Goal: Task Accomplishment & Management: Manage account settings

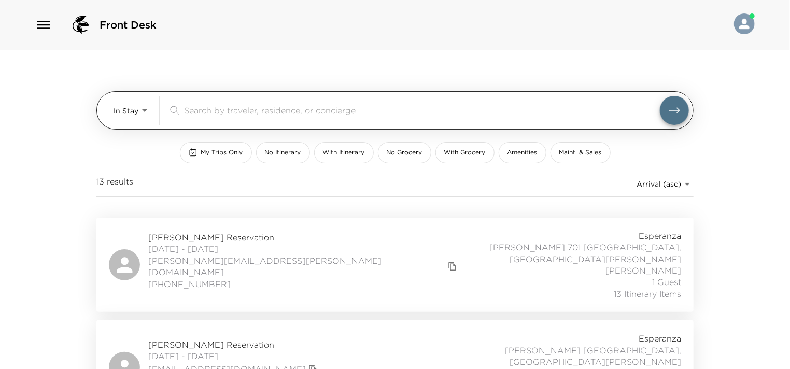
click at [292, 112] on input "search" at bounding box center [422, 110] width 476 height 12
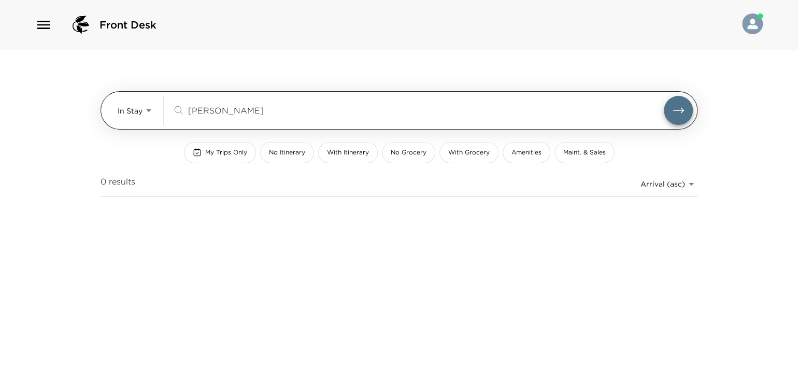
type input "[PERSON_NAME]"
click at [664, 96] on button "submit" at bounding box center [678, 110] width 29 height 29
click at [133, 117] on body "Front Desk In Stay In-Stay reimann ​ My Trips Only No Itinerary With Itinerary …" at bounding box center [399, 184] width 798 height 369
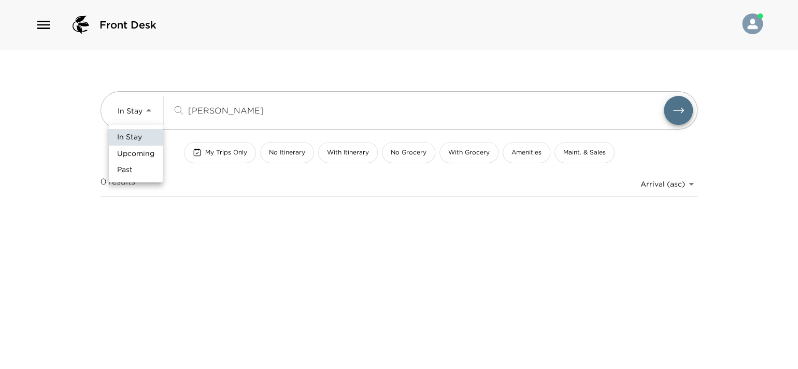
click at [137, 146] on li "Upcoming" at bounding box center [136, 154] width 54 height 17
type input "Upcoming"
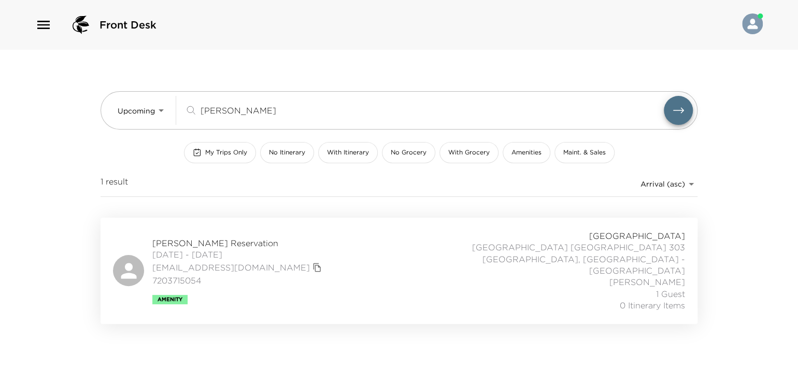
click at [380, 263] on div "Kristin Reimann Reservation 10/14/2025 - 10/19/2025 kkarnal@hotmail.com 7203715…" at bounding box center [399, 270] width 572 height 81
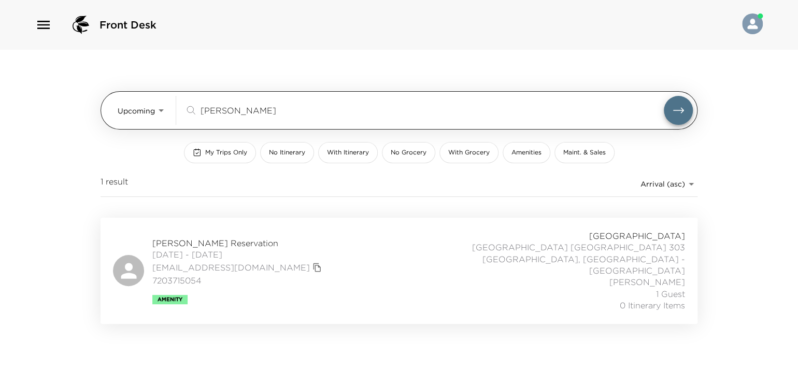
drag, startPoint x: 194, startPoint y: 110, endPoint x: 185, endPoint y: 111, distance: 8.3
click at [185, 111] on div "reimann ​" at bounding box center [438, 110] width 508 height 29
type input "n"
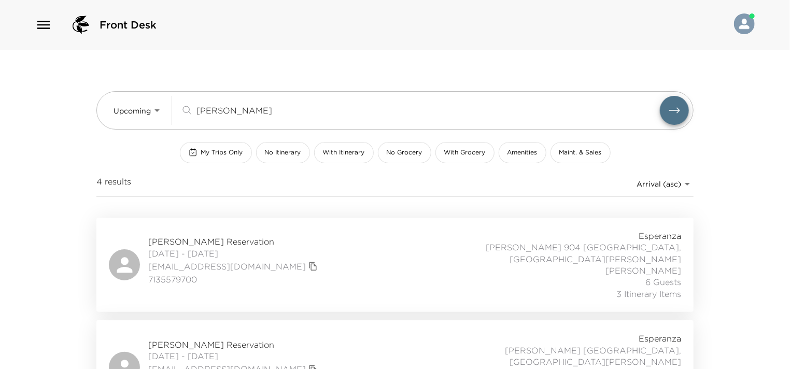
click at [360, 253] on div "Jim Wilson Reservation 10/13/2025 - 10/20/2025 jwilson@jpw-capital.com 71355797…" at bounding box center [395, 264] width 572 height 69
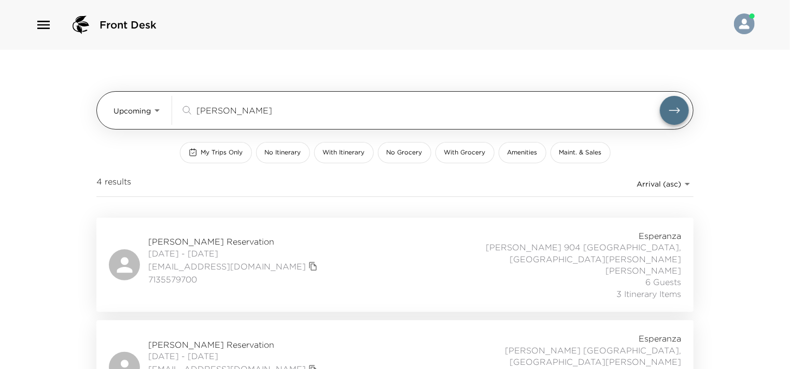
click at [190, 112] on div "wilson ​" at bounding box center [419, 110] width 479 height 12
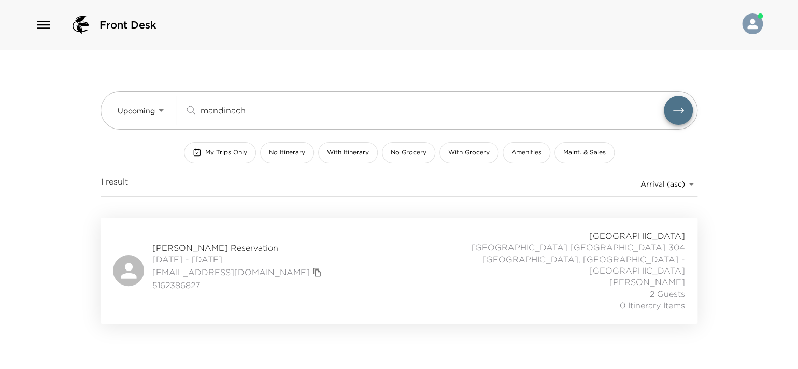
type input "mandinach"
click at [320, 254] on div "Sara Mandinach Reservation 10/10/2025 - 10/13/2025 sjmandinach@gmail.com 516238…" at bounding box center [399, 270] width 572 height 81
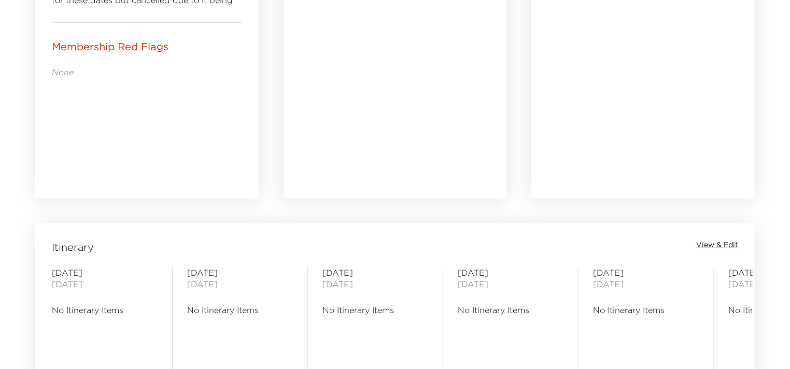
scroll to position [673, 0]
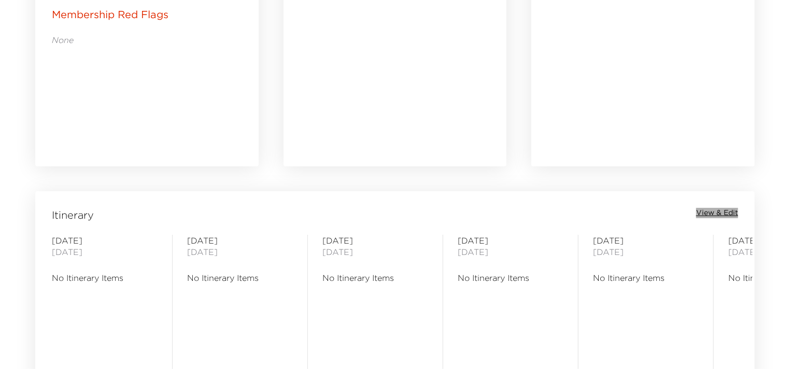
click at [718, 209] on span "View & Edit" at bounding box center [717, 213] width 42 height 10
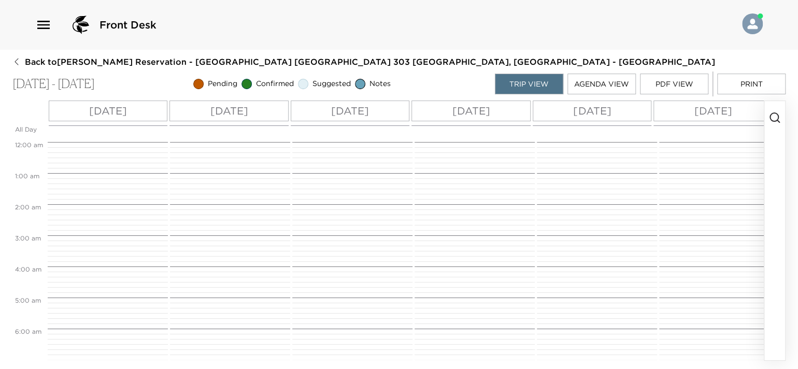
scroll to position [249, 0]
click at [769, 118] on icon "button" at bounding box center [774, 117] width 12 height 12
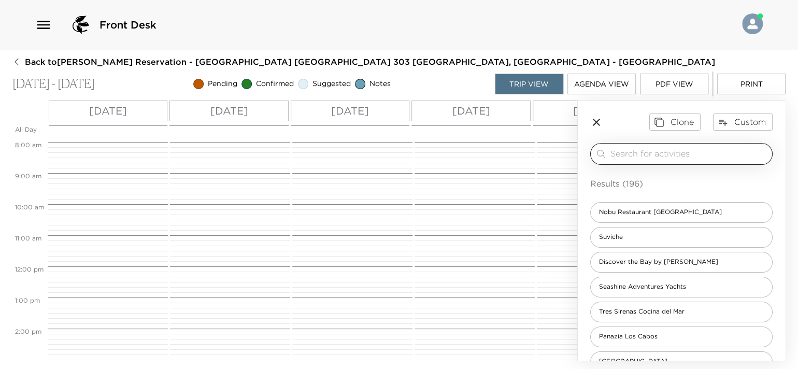
click at [667, 154] on input "search" at bounding box center [688, 154] width 157 height 12
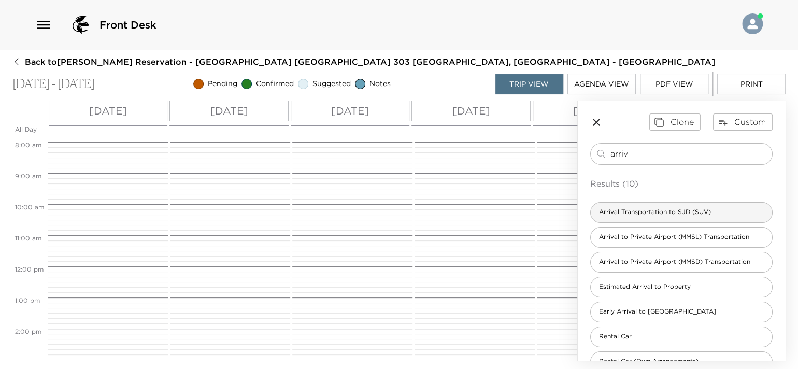
type input "arriv"
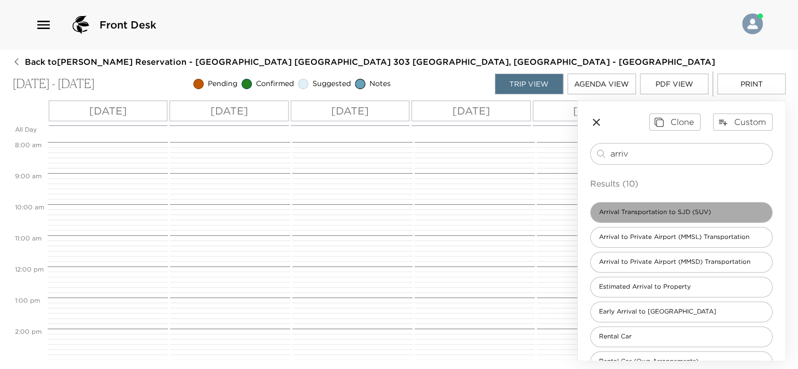
click at [693, 214] on span "Arrival Transportation to SJD (SUV)" at bounding box center [655, 212] width 128 height 9
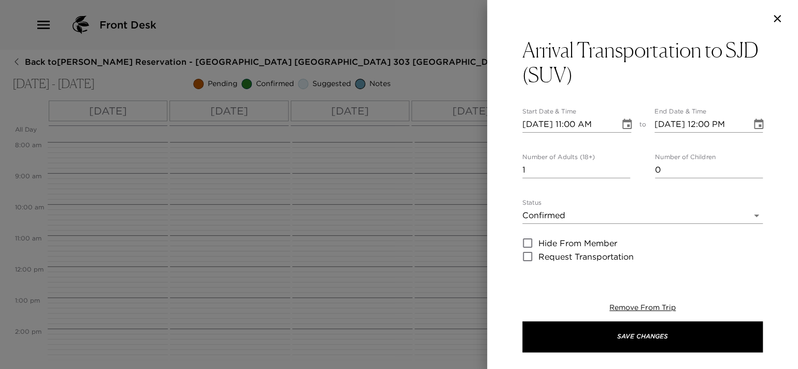
type textarea "$125 USD + tax SUV (1-5 passengers) $245 USD + tax (Up to 15 passengers) Flight…"
click at [623, 165] on input "2" at bounding box center [576, 170] width 108 height 17
click at [623, 165] on input "3" at bounding box center [576, 170] width 108 height 17
type input "4"
click at [623, 165] on input "4" at bounding box center [576, 170] width 108 height 17
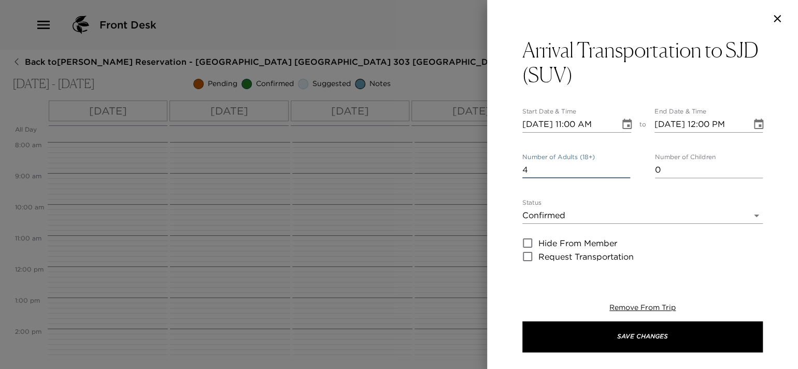
click at [571, 125] on input "[DATE] 11:00 AM" at bounding box center [567, 124] width 90 height 17
type input "[DATE] 12:10 PM"
type input "[DATE] 01:10 PM"
type input "[DATE] 12:10 PM"
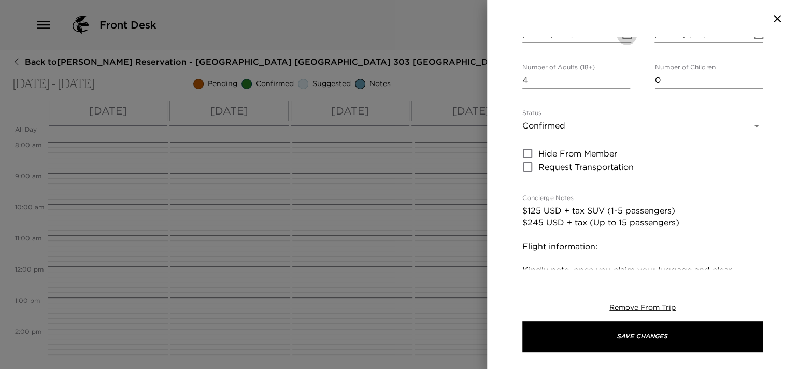
scroll to position [155, 0]
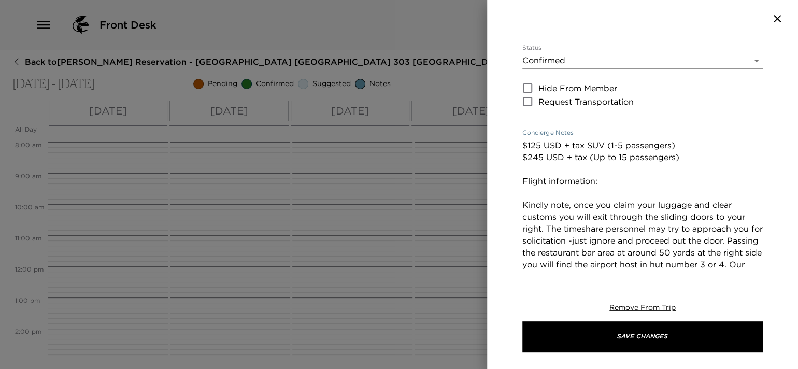
drag, startPoint x: 608, startPoint y: 189, endPoint x: 612, endPoint y: 180, distance: 10.0
click at [610, 186] on textarea "$125 USD + tax SUV (1-5 passengers) $245 USD + tax (Up to 15 passengers) Flight…" at bounding box center [642, 258] width 240 height 238
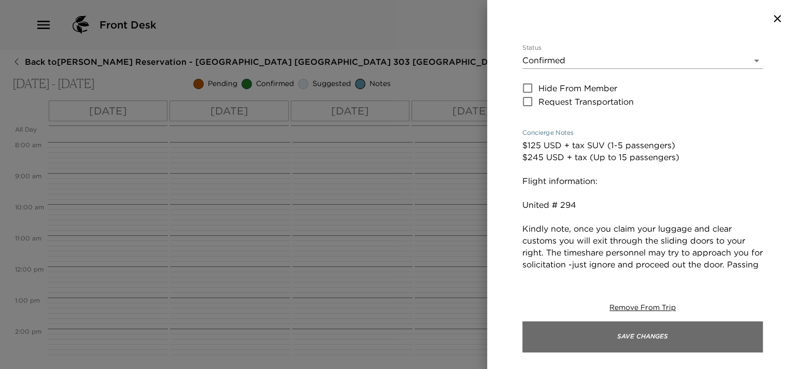
type textarea "$125 USD + tax SUV (1-5 passengers) $245 USD + tax (Up to 15 passengers) Flight…"
click at [610, 334] on button "Save Changes" at bounding box center [642, 336] width 240 height 31
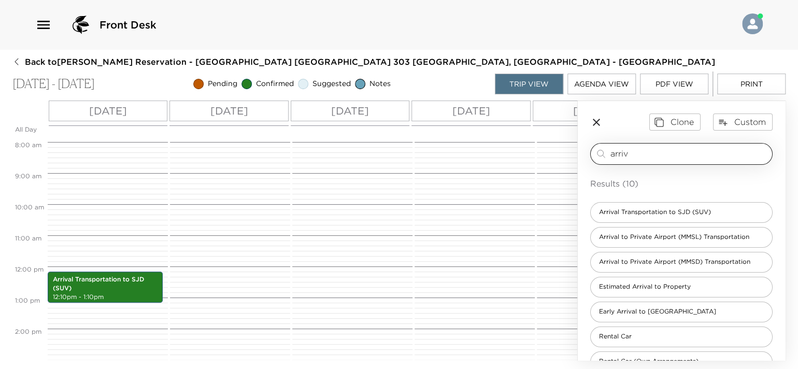
drag, startPoint x: 632, startPoint y: 153, endPoint x: 610, endPoint y: 160, distance: 22.6
click at [610, 160] on div "arriv ​" at bounding box center [681, 154] width 182 height 22
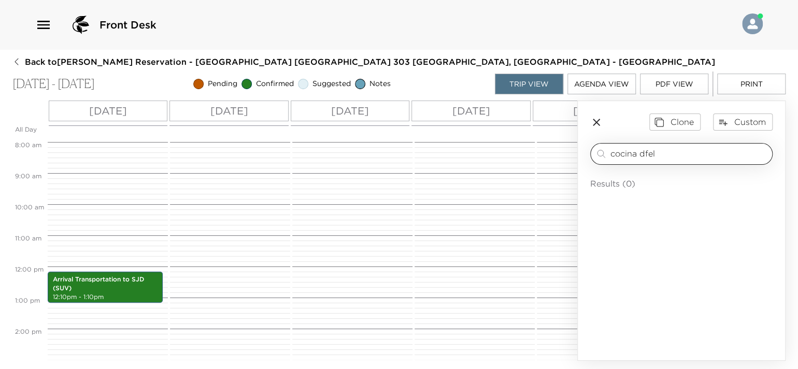
drag, startPoint x: 656, startPoint y: 155, endPoint x: 639, endPoint y: 151, distance: 17.5
click at [639, 151] on input "cocina dfel" at bounding box center [688, 154] width 157 height 12
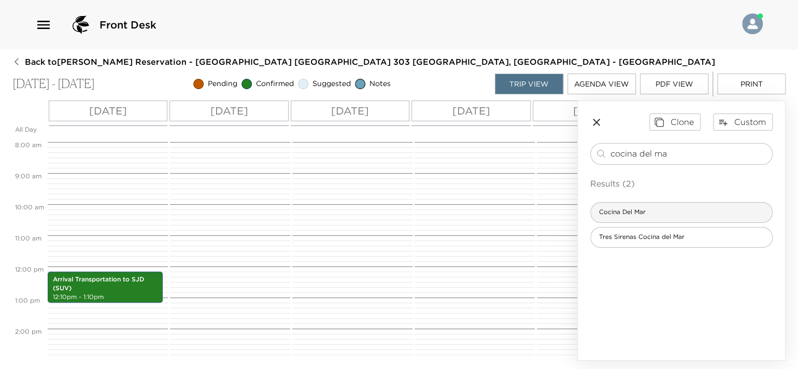
type input "cocina del ma"
click at [653, 222] on div "Cocina Del Mar Tres Sirenas Cocina del Mar" at bounding box center [681, 225] width 182 height 46
click at [651, 215] on span "Cocina Del Mar" at bounding box center [622, 212] width 63 height 9
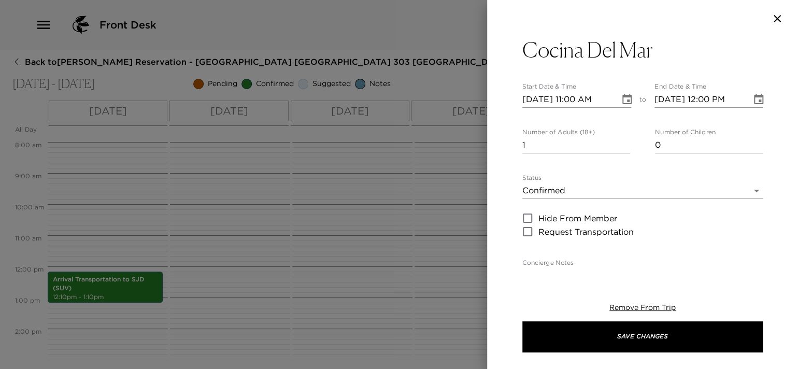
type textarea "Your dinner reservation has been confirmed."
click at [620, 142] on input "2" at bounding box center [576, 145] width 108 height 17
click at [620, 142] on input "3" at bounding box center [576, 145] width 108 height 17
type input "4"
click at [623, 141] on input "4" at bounding box center [576, 145] width 108 height 17
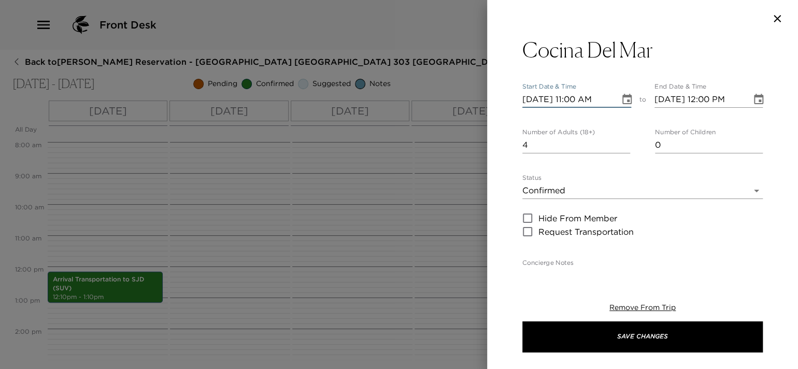
click at [571, 98] on input "[DATE] 11:00 AM" at bounding box center [567, 99] width 90 height 17
type input "[DATE] 06:30 PM"
type input "[DATE] 07:30 PM"
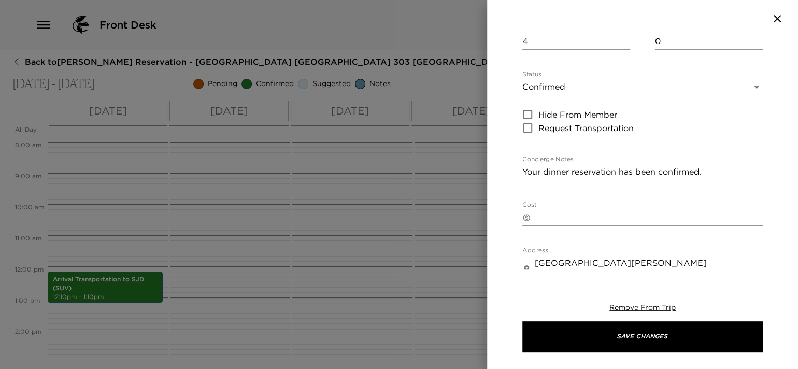
scroll to position [0, 0]
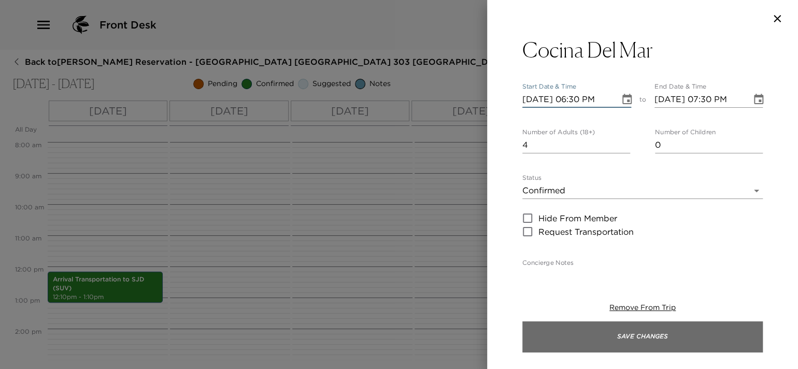
type input "[DATE] 06:30 PM"
click at [573, 328] on button "Save Changes" at bounding box center [642, 336] width 240 height 31
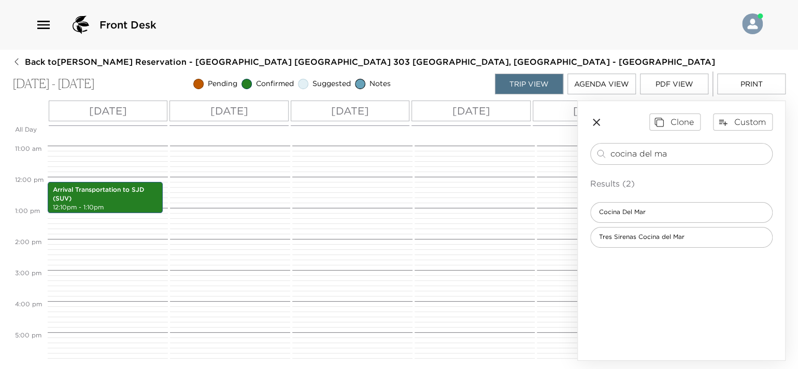
scroll to position [404, 0]
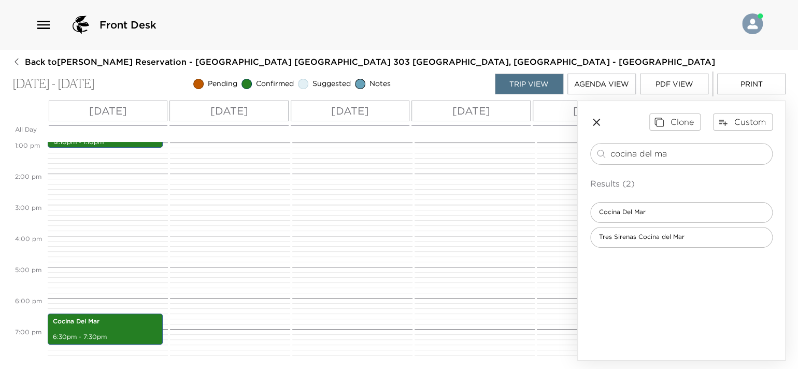
drag, startPoint x: 688, startPoint y: 152, endPoint x: 577, endPoint y: 161, distance: 111.2
click at [577, 161] on aside "Clone Custom cocina del ma ​ Results (2) Cocina Del Mar Tres Sirenas Cocina del…" at bounding box center [681, 231] width 208 height 260
type input "comal"
click at [672, 211] on span "Comal at [GEOGRAPHIC_DATA]" at bounding box center [648, 212] width 115 height 9
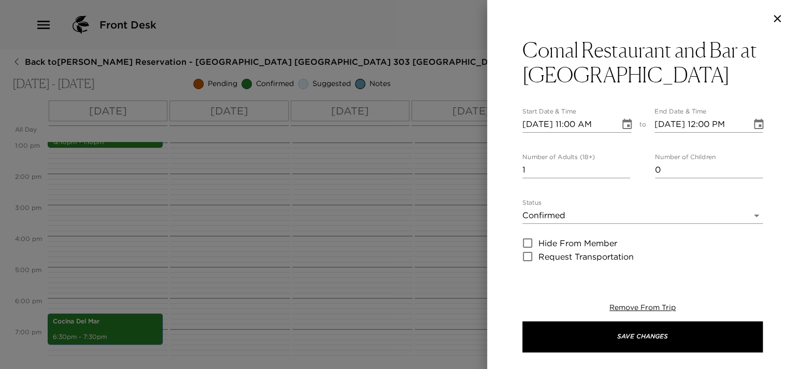
click at [540, 123] on input "[DATE] 11:00 AM" at bounding box center [567, 124] width 90 height 17
type input "[DATE] 11:00 AM"
type input "[DATE] 12:00 PM"
click at [574, 126] on input "[DATE] 11:00 AM" at bounding box center [567, 124] width 90 height 17
type input "[DATE] 06:30 AM"
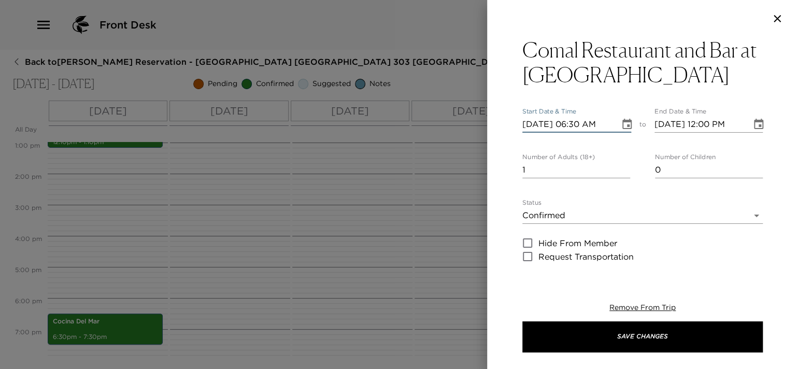
type input "[DATE] 06:30 PM"
type input "[DATE] 07:30 PM"
type input "[DATE] 06:30 PM"
click at [622, 167] on input "2" at bounding box center [576, 170] width 108 height 17
click at [622, 167] on input "3" at bounding box center [576, 170] width 108 height 17
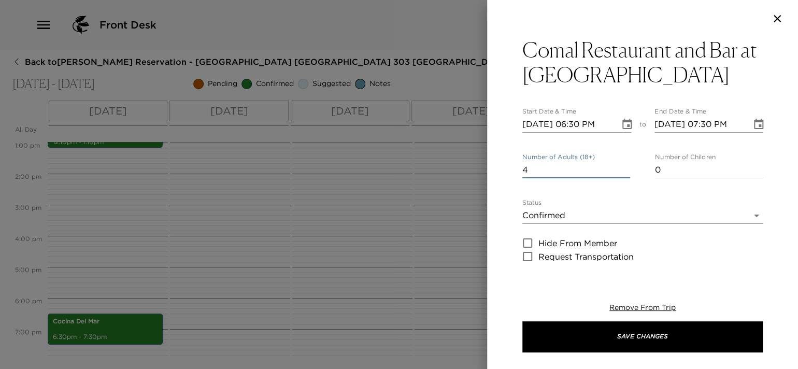
click at [622, 167] on input "4" at bounding box center [576, 170] width 108 height 17
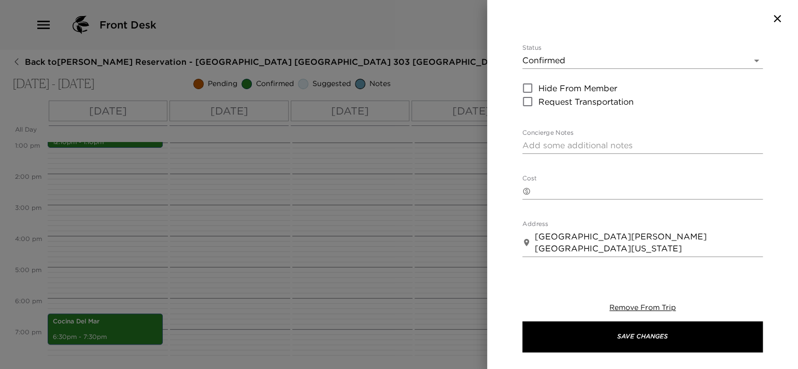
type input "3"
click at [589, 144] on textarea "Concierge Notes" at bounding box center [642, 145] width 240 height 12
drag, startPoint x: 686, startPoint y: 142, endPoint x: 514, endPoint y: 146, distance: 171.5
click at [514, 146] on div "Comal Restaurant and Bar at [GEOGRAPHIC_DATA] Start Date & Time [DATE] 06:30 PM…" at bounding box center [642, 153] width 311 height 232
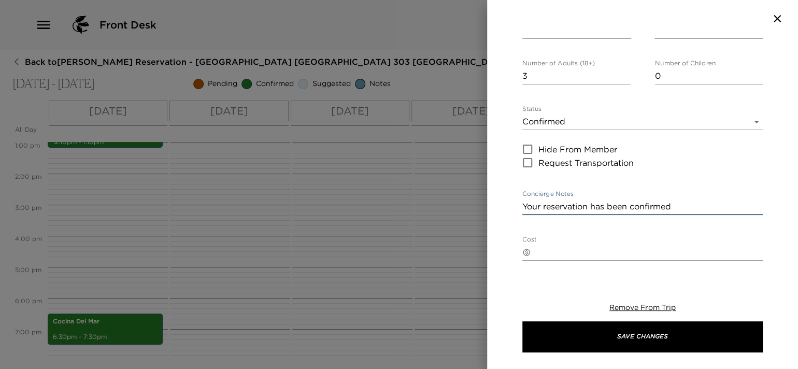
scroll to position [52, 0]
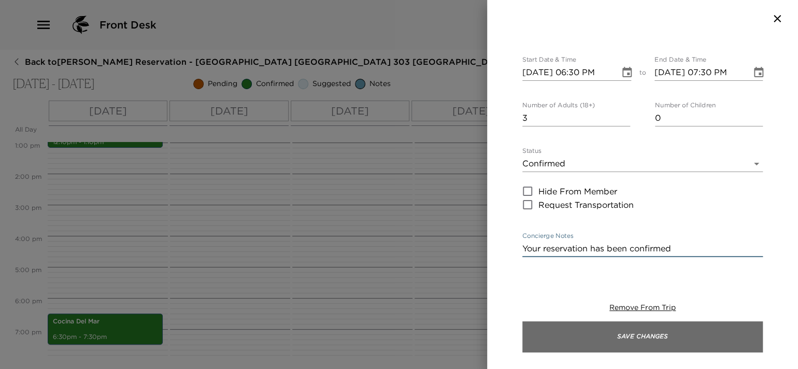
type textarea "Your reservation has been confirmed"
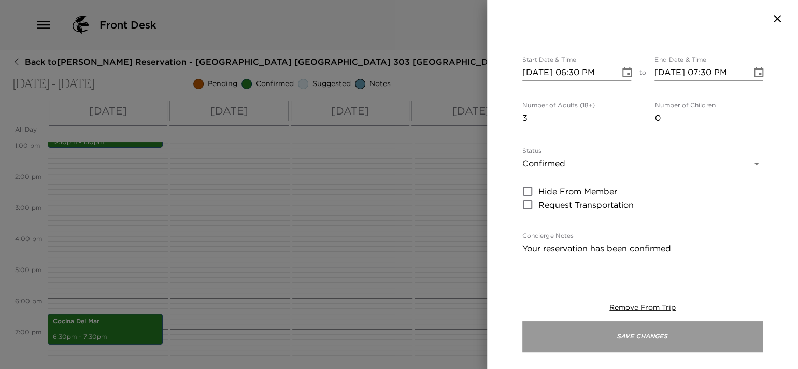
click at [584, 339] on button "Save Changes" at bounding box center [642, 336] width 240 height 31
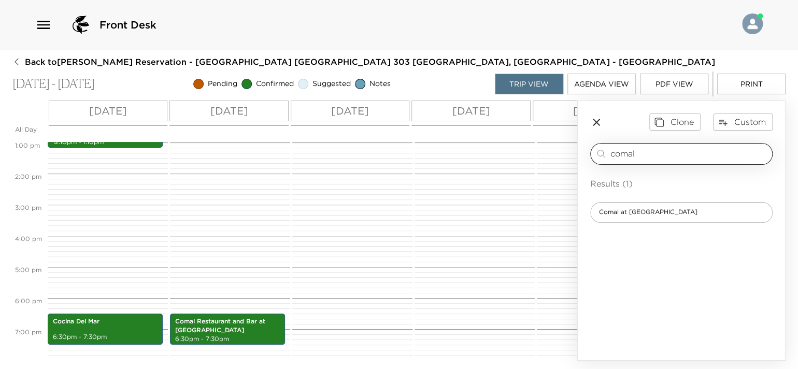
drag, startPoint x: 649, startPoint y: 155, endPoint x: 609, endPoint y: 151, distance: 40.2
click at [609, 151] on div "comal ​" at bounding box center [681, 154] width 173 height 12
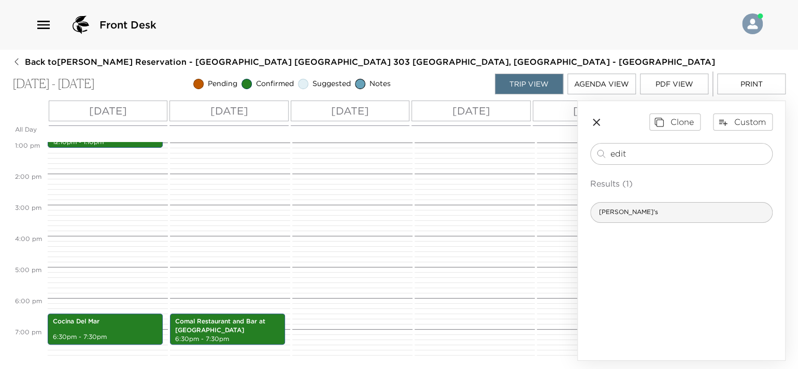
type input "edit"
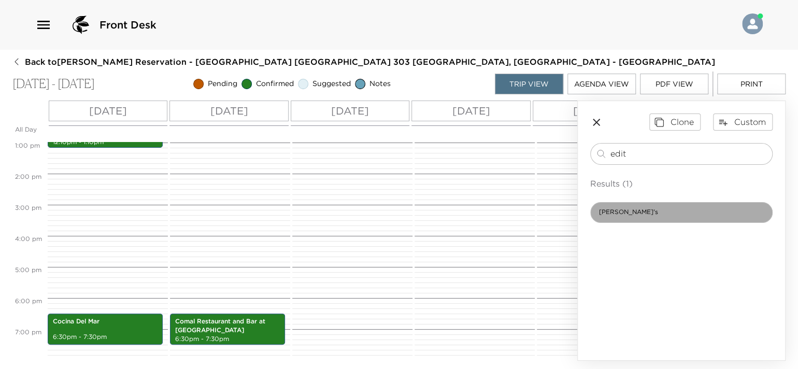
click at [642, 213] on div "[PERSON_NAME]'s" at bounding box center [681, 212] width 182 height 21
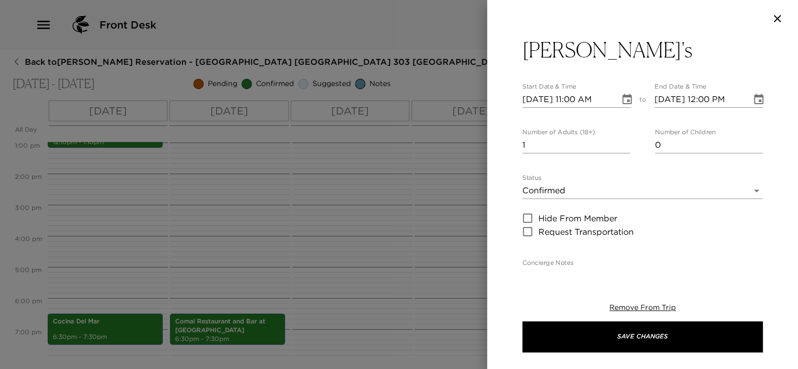
type textarea "Your dinner reservation for ____ people is confirmed."
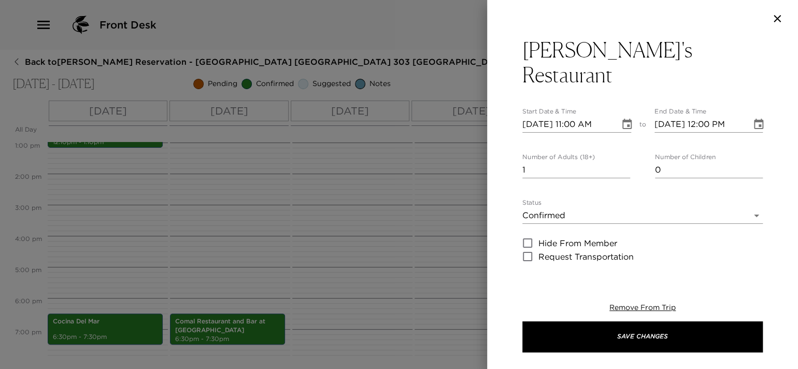
click at [541, 116] on input "[DATE] 11:00 AM" at bounding box center [567, 124] width 90 height 17
type input "[DATE] 11:00 AM"
type input "[DATE] 12:00 PM"
click at [573, 116] on input "[DATE] 11:00 AM" at bounding box center [567, 124] width 90 height 17
type input "[DATE] 06:30 PM"
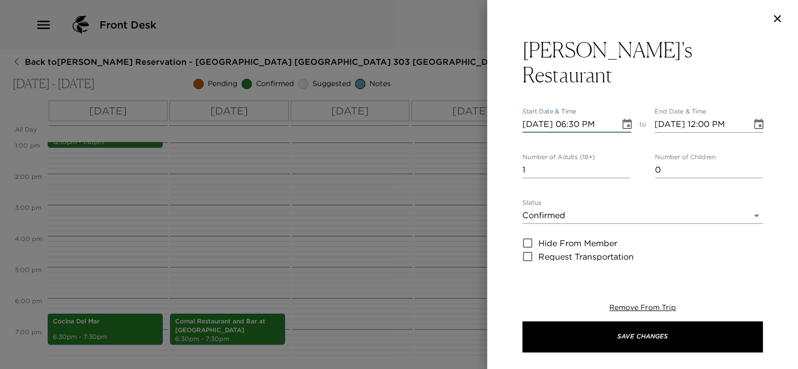
type input "[DATE] 07:30 PM"
type input "[DATE] 06:30 PM"
click at [623, 162] on input "2" at bounding box center [576, 170] width 108 height 17
click at [623, 162] on input "3" at bounding box center [576, 170] width 108 height 17
click at [623, 162] on input "4" at bounding box center [576, 170] width 108 height 17
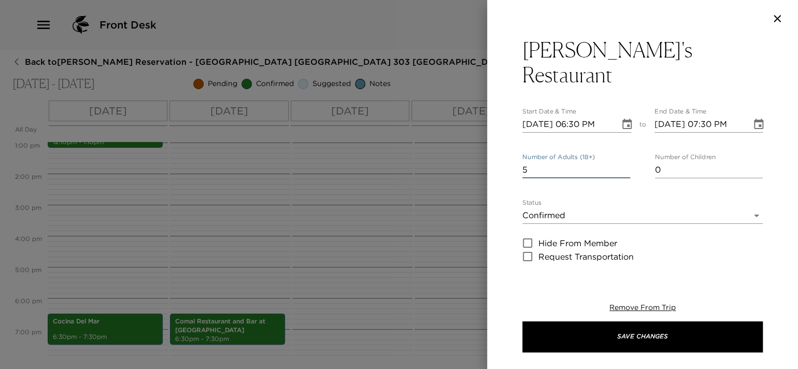
click at [623, 162] on input "5" at bounding box center [576, 170] width 108 height 17
click at [621, 162] on input "4" at bounding box center [576, 170] width 108 height 17
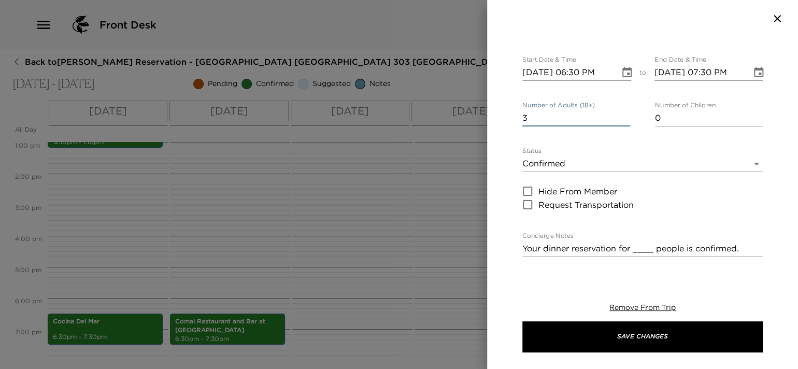
type input "3"
drag, startPoint x: 742, startPoint y: 221, endPoint x: 452, endPoint y: 222, distance: 290.1
click at [452, 222] on div "[PERSON_NAME]'s Restaurant Start Date & Time [DATE] 06:30 PM to End Date & Time…" at bounding box center [399, 184] width 798 height 369
paste textarea "reservation has been confirmed"
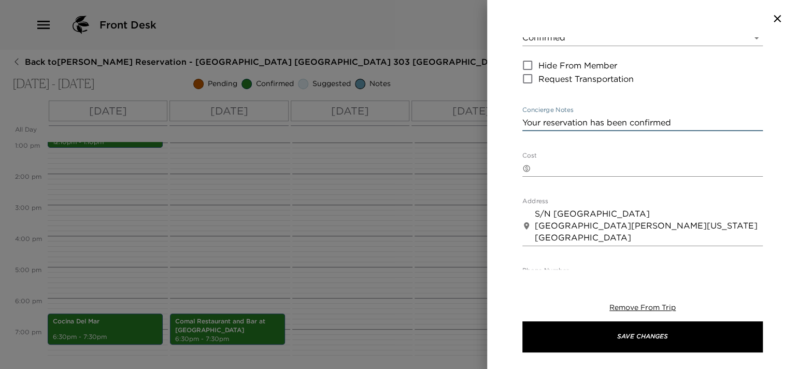
scroll to position [207, 0]
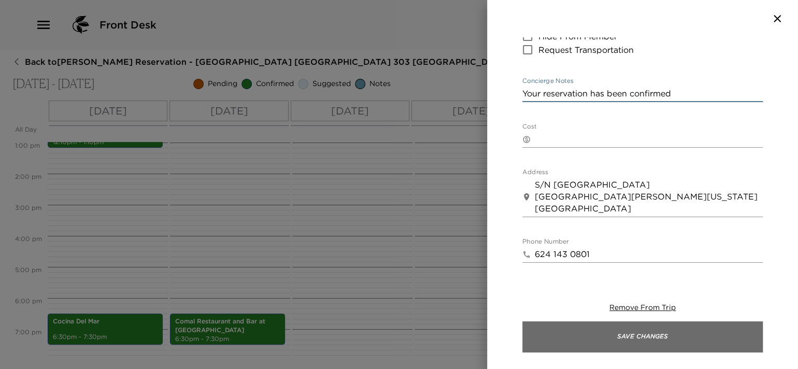
type textarea "Your reservation has been confirmed"
click at [604, 337] on button "Save Changes" at bounding box center [642, 336] width 240 height 31
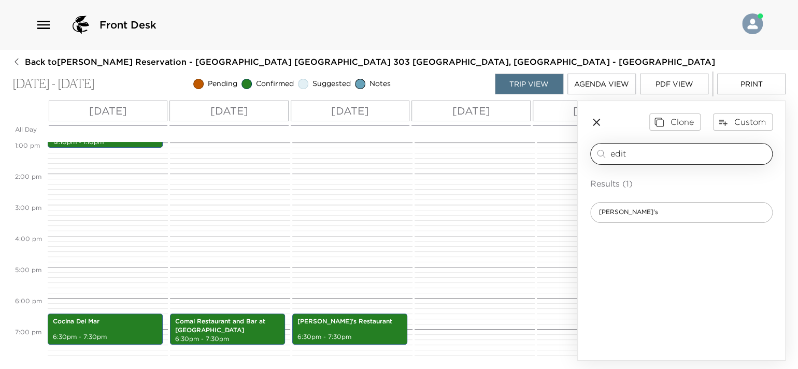
click at [598, 154] on div "edit ​" at bounding box center [681, 154] width 173 height 12
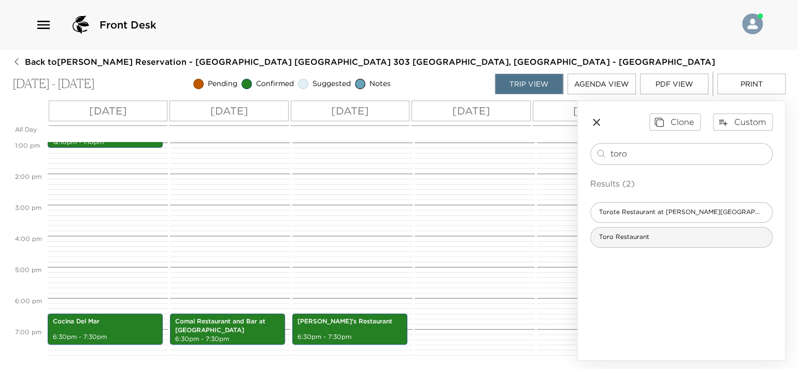
type input "toro"
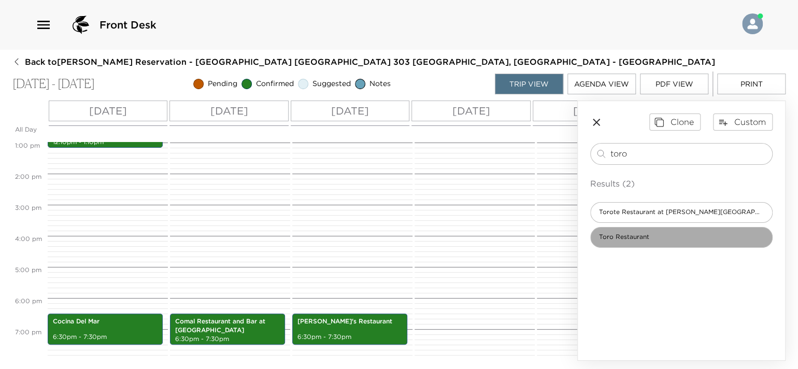
click at [638, 233] on span "Toro Restaurant" at bounding box center [624, 237] width 67 height 9
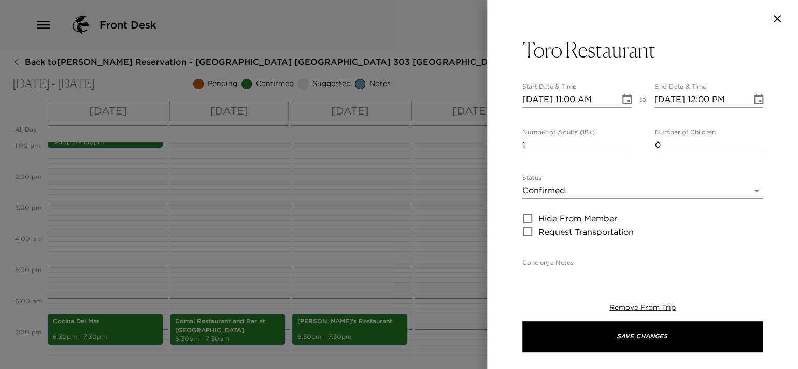
type textarea "Your reservation at [GEOGRAPHIC_DATA] has been confirmed"
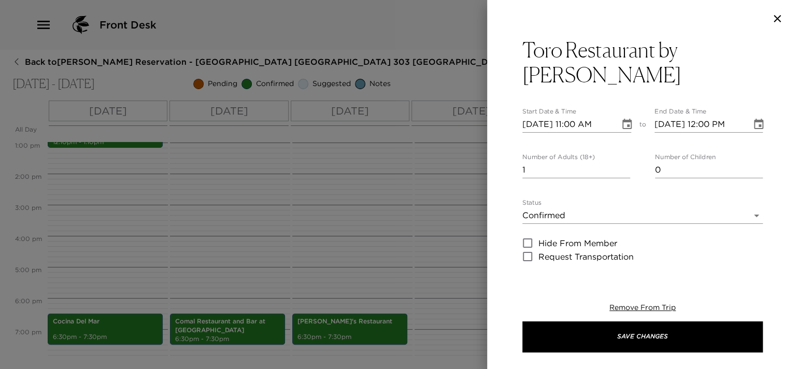
click at [539, 125] on input "[DATE] 11:00 AM" at bounding box center [567, 124] width 90 height 17
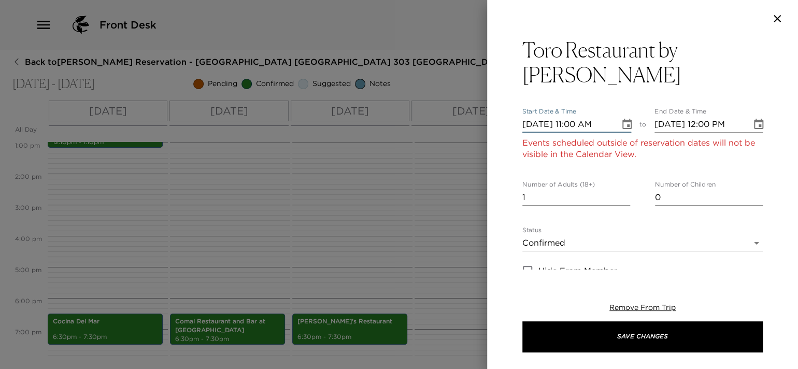
type input "[DATE] 11:00 AM"
type input "[DATE] 12:00 PM"
type input "[DATE] 11:00 AM"
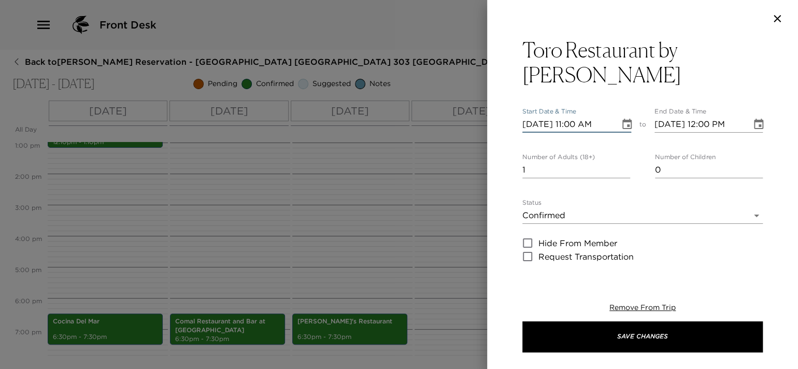
type input "[DATE] 12:00 PM"
click at [574, 127] on input "[DATE] 11:00 AM" at bounding box center [567, 124] width 90 height 17
type input "[DATE] 06:30 PM"
type input "[DATE] 07:30 PM"
type input "[DATE] 06:30 PM"
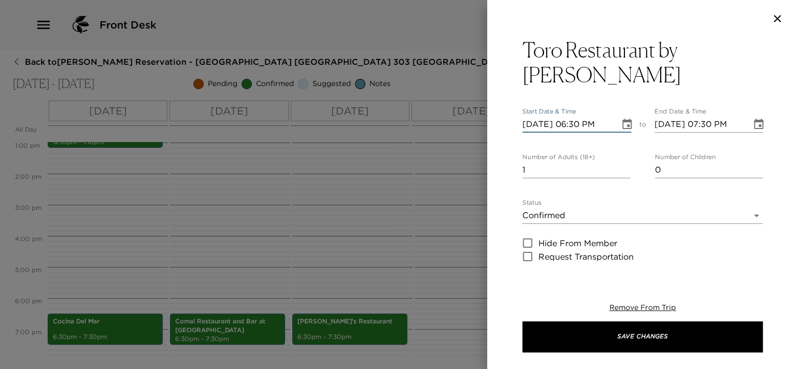
click at [595, 174] on input "1" at bounding box center [576, 170] width 108 height 17
click at [619, 167] on input "2" at bounding box center [576, 170] width 108 height 17
click at [619, 167] on input "3" at bounding box center [576, 170] width 108 height 17
click at [619, 167] on input "4" at bounding box center [576, 170] width 108 height 17
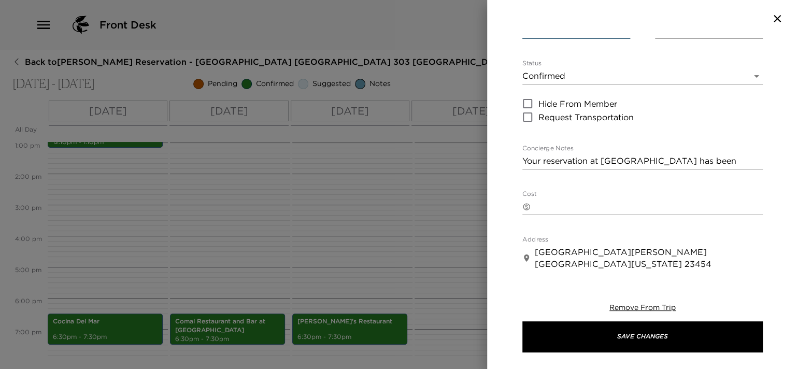
scroll to position [155, 0]
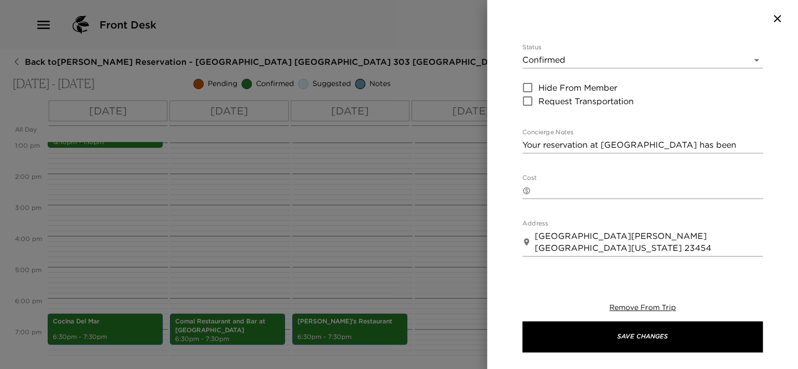
type input "3"
drag, startPoint x: 523, startPoint y: 142, endPoint x: 768, endPoint y: 160, distance: 245.7
click at [768, 160] on div "Toro Restaurant by [PERSON_NAME] Start Date & Time [DATE] 06:30 PM to End Date …" at bounding box center [642, 153] width 311 height 232
paste textarea
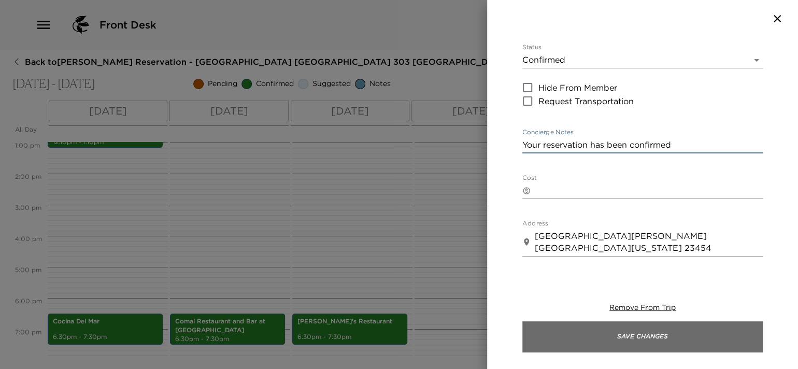
type textarea "Your reservation has been confirmed"
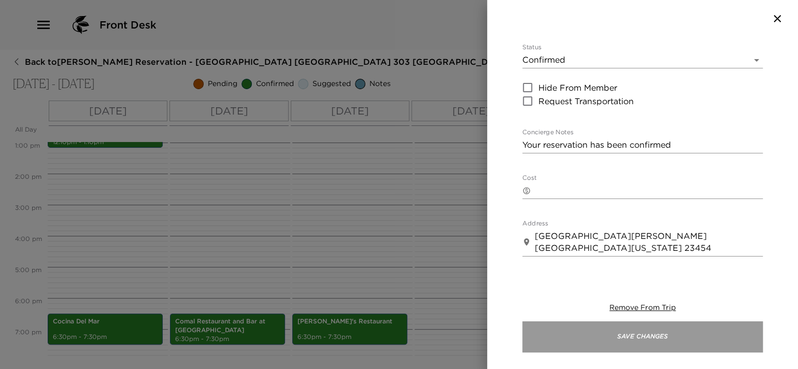
click at [654, 328] on button "Save Changes" at bounding box center [642, 336] width 240 height 31
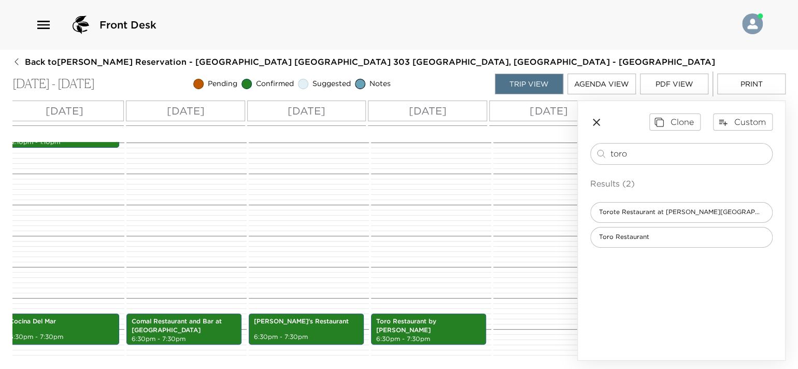
scroll to position [0, 96]
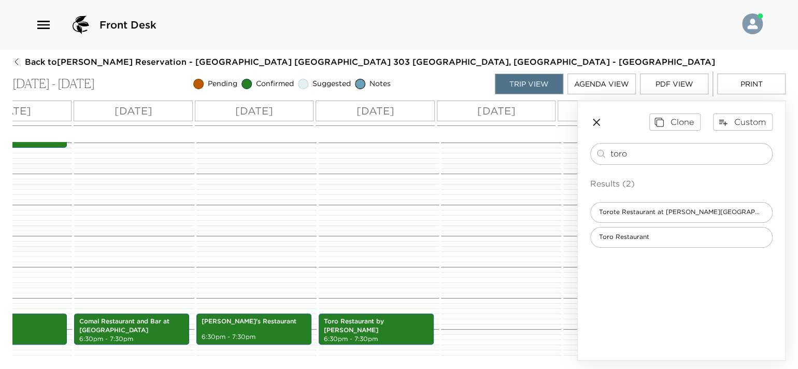
drag, startPoint x: 642, startPoint y: 151, endPoint x: 589, endPoint y: 150, distance: 52.9
click at [589, 150] on div "Clone Custom toro ​ Results (2) Torote Restaurant at [PERSON_NAME][GEOGRAPHIC_D…" at bounding box center [681, 180] width 207 height 159
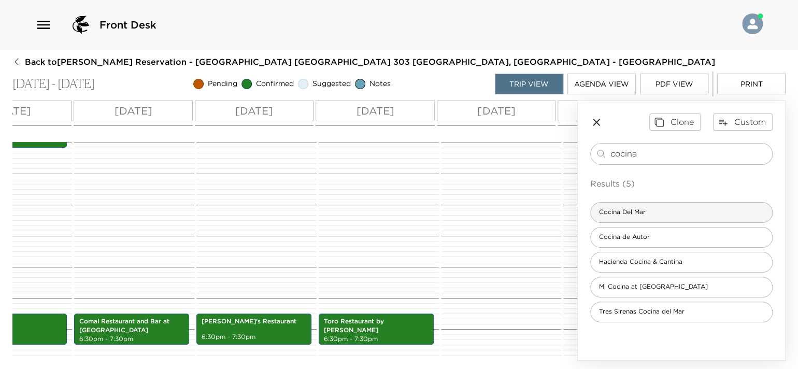
type input "cocina"
click at [631, 213] on span "Cocina Del Mar" at bounding box center [622, 212] width 63 height 9
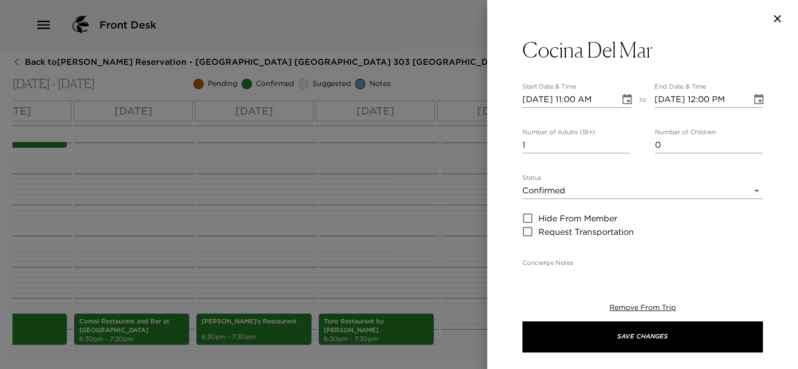
click at [542, 98] on input "[DATE] 11:00 AM" at bounding box center [567, 99] width 90 height 17
type input "[DATE] 11:00 AM"
type input "[DATE] 12:00 PM"
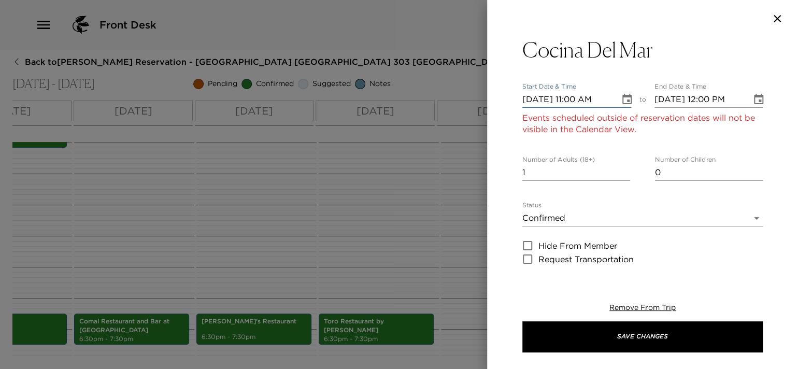
type input "[DATE] 11:00 AM"
type input "[DATE] 12:00 PM"
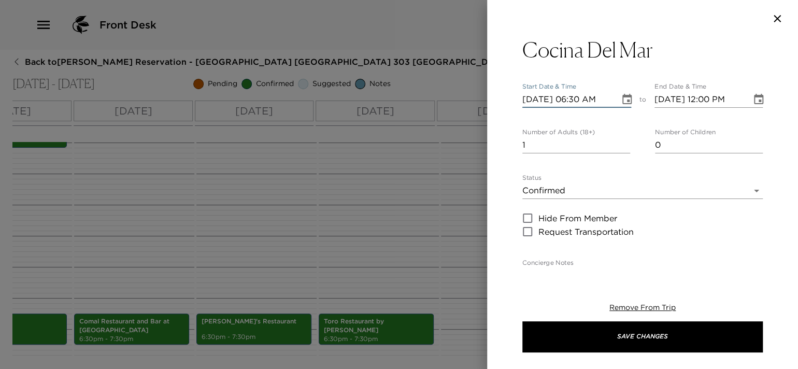
type input "[DATE] 06:30 PM"
type input "[DATE] 07:30 PM"
type input "[DATE] 06:30 PM"
click at [621, 139] on input "2" at bounding box center [576, 145] width 108 height 17
click at [621, 141] on input "3" at bounding box center [576, 145] width 108 height 17
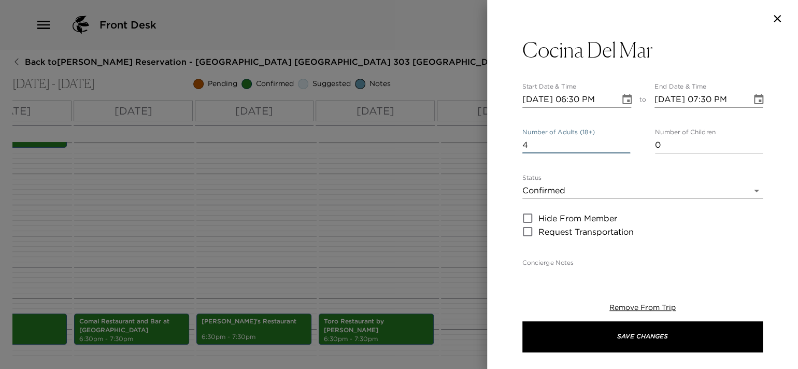
click at [621, 141] on input "4" at bounding box center [576, 145] width 108 height 17
click at [621, 141] on input "5" at bounding box center [576, 145] width 108 height 17
click at [620, 146] on input "4" at bounding box center [576, 145] width 108 height 17
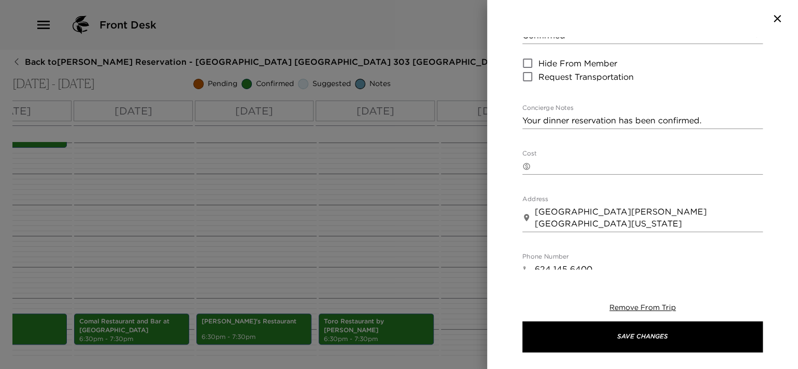
type input "2"
click at [715, 119] on textarea "Your dinner reservation has been confirmed." at bounding box center [642, 120] width 240 height 12
click at [638, 353] on div "Remove From Trip Save Changes" at bounding box center [642, 327] width 240 height 83
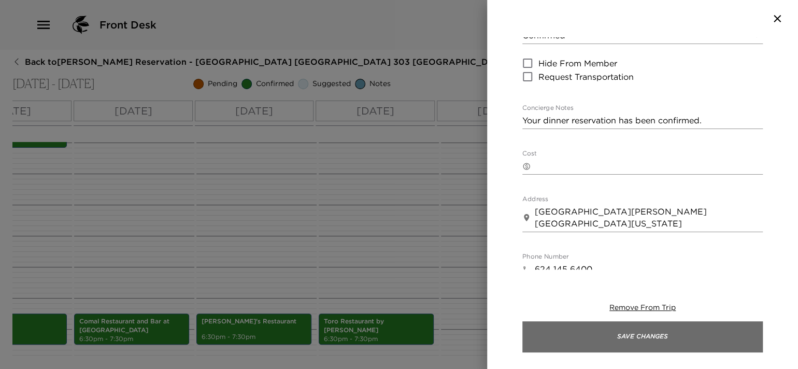
click at [638, 345] on button "Save Changes" at bounding box center [642, 336] width 240 height 31
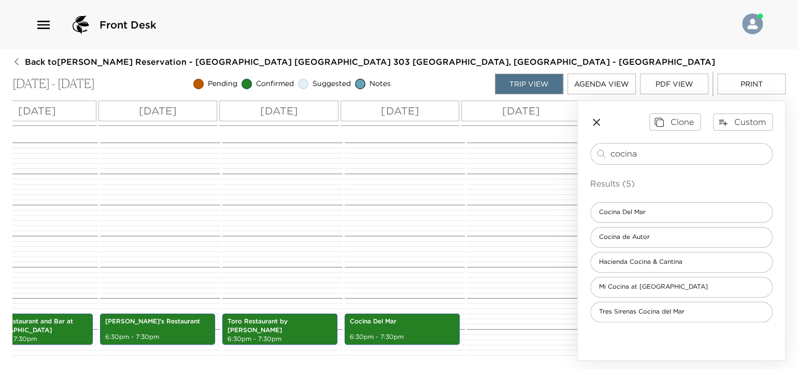
scroll to position [0, 209]
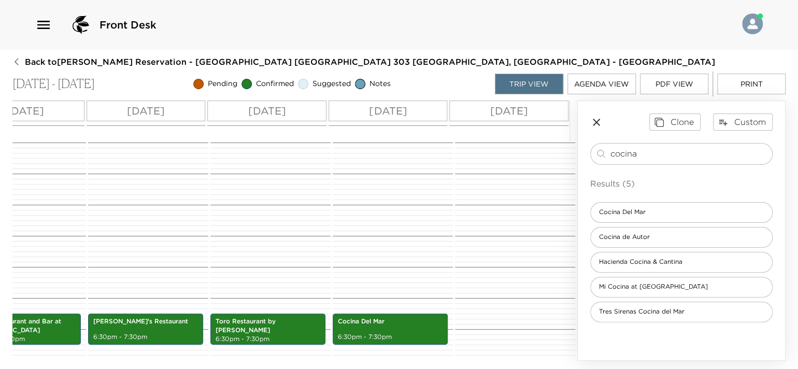
drag, startPoint x: 625, startPoint y: 153, endPoint x: 574, endPoint y: 150, distance: 51.9
click at [574, 150] on div "All Day [DATE] [DATE] [DATE] [DATE] [DATE] [DATE] 12:00 AM 1:00 AM 2:00 AM 3:00…" at bounding box center [398, 231] width 773 height 260
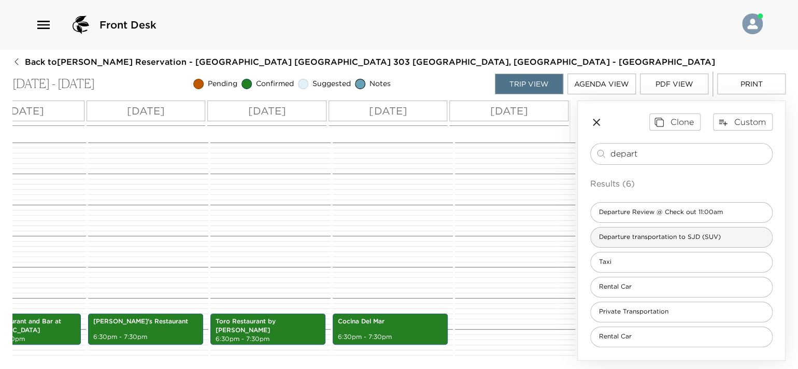
type input "depart"
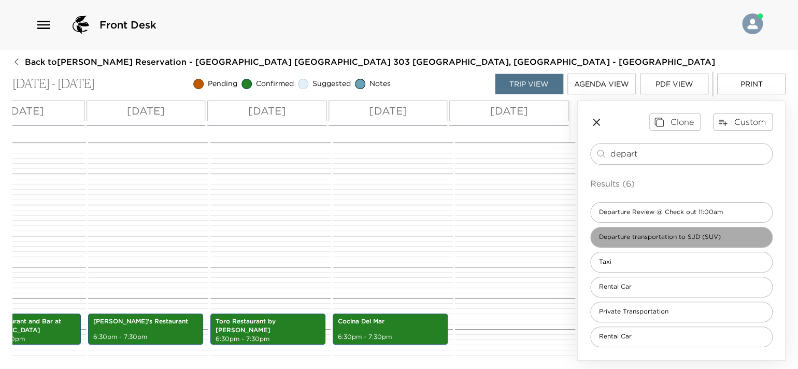
click at [657, 238] on span "Departure transportation to SJD (SUV)" at bounding box center [660, 237] width 138 height 9
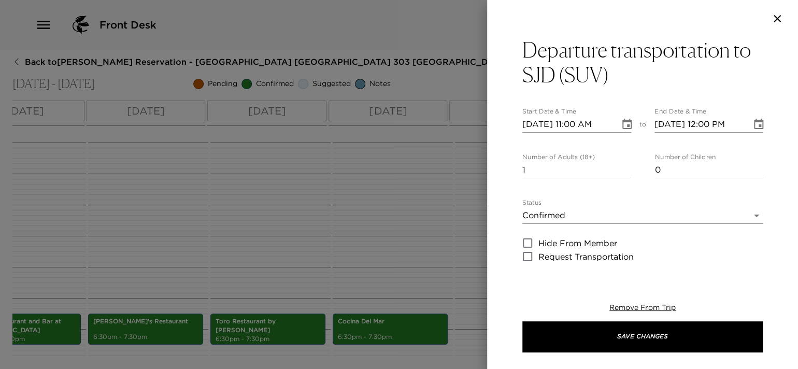
type textarea "$125 USD + tax SUV (1- 5 passengers) $245 USD + tax (Up to 15 passengers) Fligh…"
click at [571, 123] on input "[DATE] 11:00 AM" at bounding box center [567, 124] width 90 height 17
click at [529, 123] on input "[DATE] 11:00 AM" at bounding box center [567, 124] width 90 height 17
click at [537, 123] on input "[DATE] 11:00 AM" at bounding box center [567, 124] width 90 height 17
type input "[DATE] 11:00 AM"
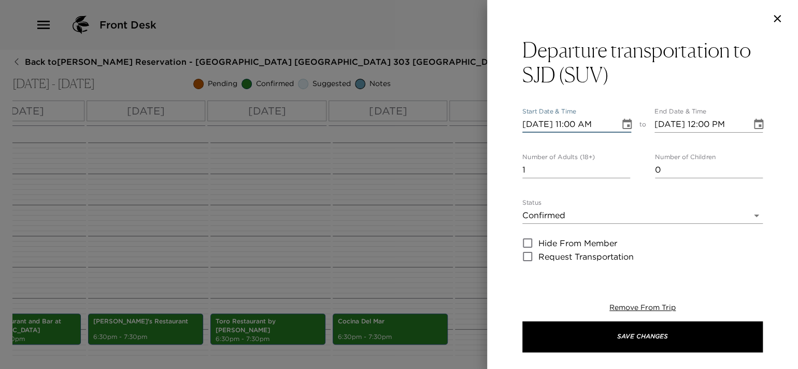
type input "[DATE] 12:00 PM"
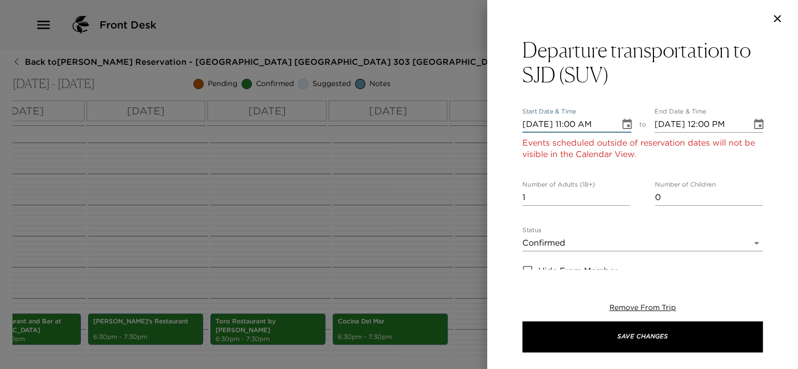
type input "[DATE] 11:00 AM"
type input "[DATE] 12:00 PM"
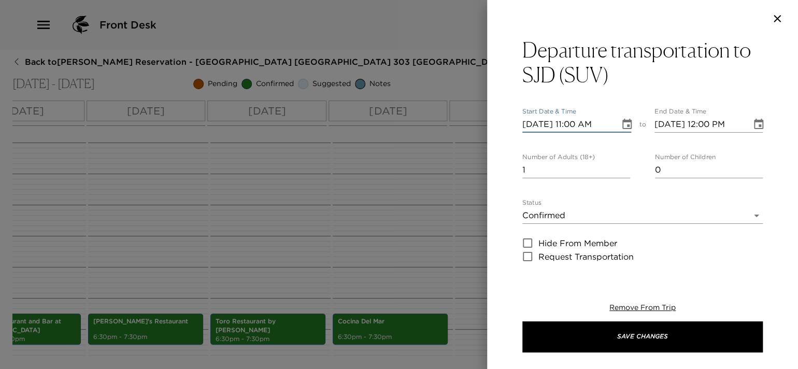
click at [573, 121] on input "[DATE] 11:00 AM" at bounding box center [567, 124] width 90 height 17
type input "[DATE] 10:30 AM"
click at [726, 123] on input "[DATE] 12:00 PM" at bounding box center [699, 124] width 90 height 17
type input "[DATE] 11:30 AM"
click at [621, 165] on input "2" at bounding box center [576, 170] width 108 height 17
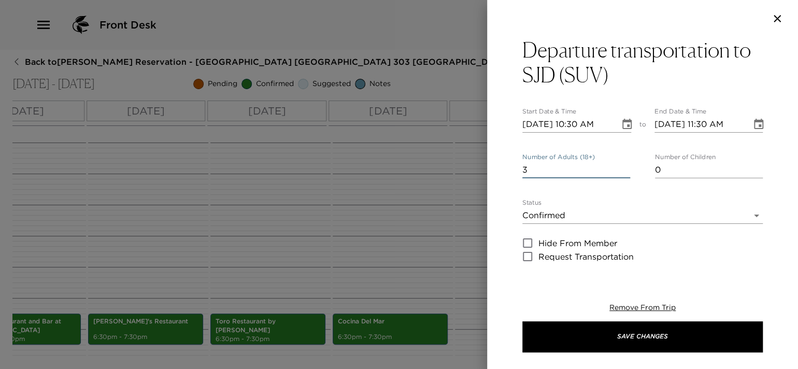
click at [621, 165] on input "3" at bounding box center [576, 170] width 108 height 17
type input "4"
click at [621, 165] on input "4" at bounding box center [576, 170] width 108 height 17
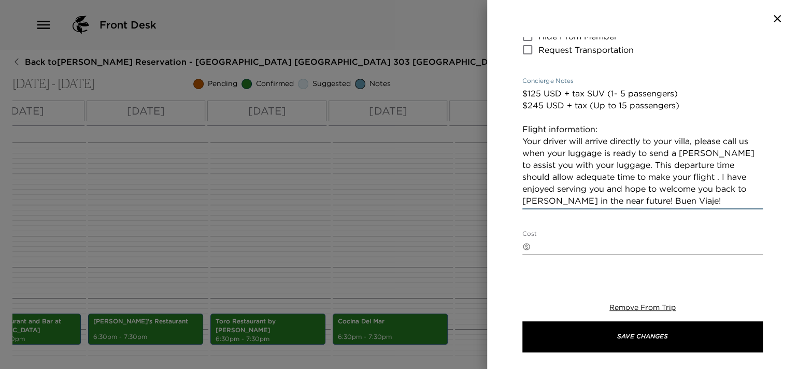
click at [606, 130] on textarea "$125 USD + tax SUV (1- 5 passengers) $245 USD + tax (Up to 15 passengers) Fligh…" at bounding box center [642, 147] width 240 height 119
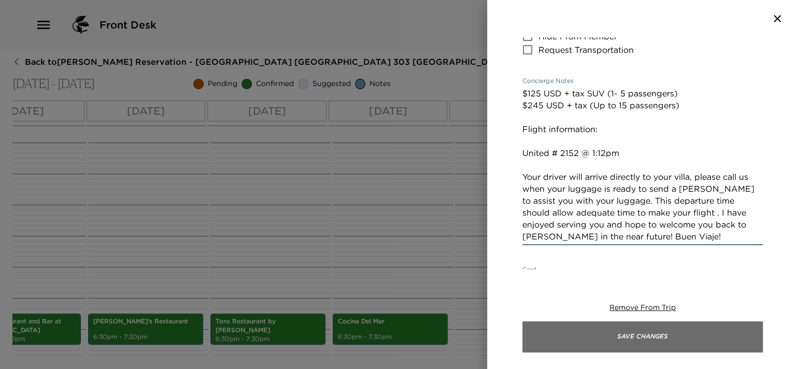
type textarea "$125 USD + tax SUV (1- 5 passengers) $245 USD + tax (Up to 15 passengers) Fligh…"
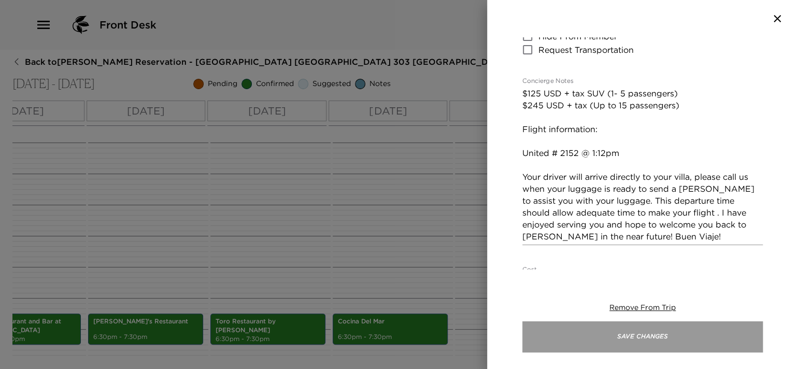
click at [609, 330] on button "Save Changes" at bounding box center [642, 336] width 240 height 31
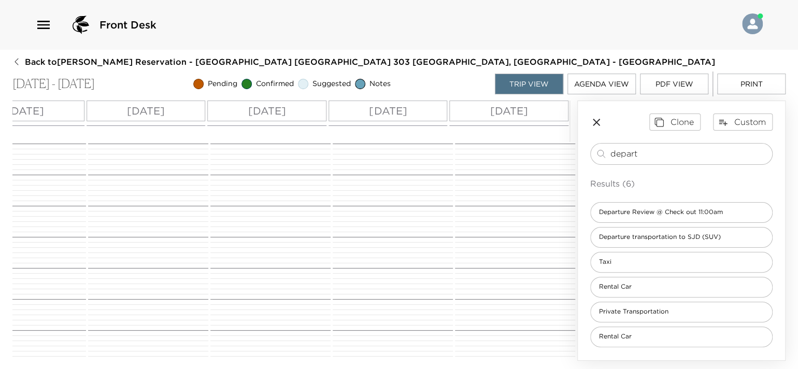
scroll to position [70, 0]
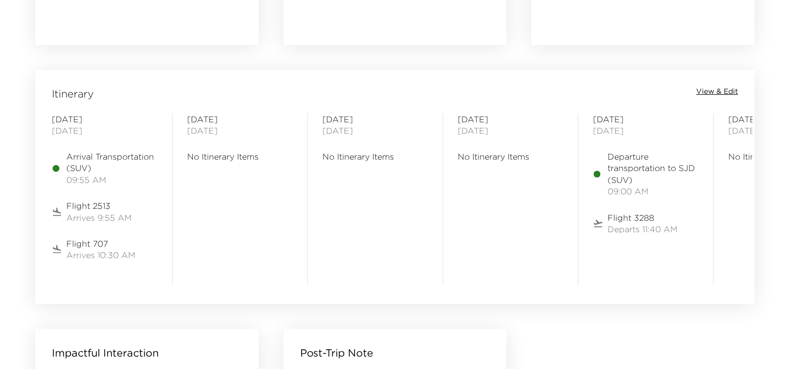
scroll to position [860, 0]
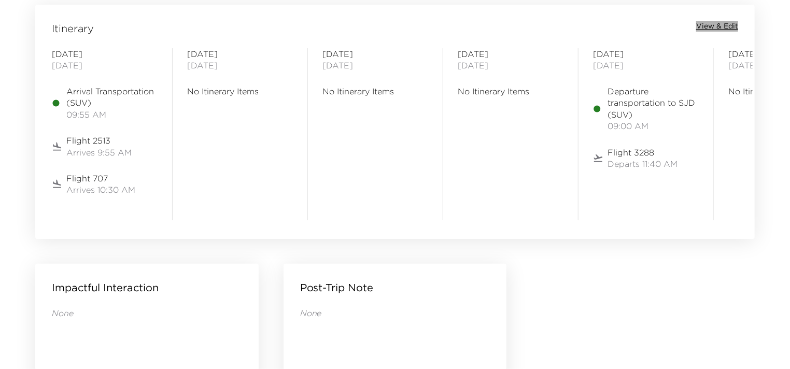
click at [707, 25] on span "View & Edit" at bounding box center [717, 26] width 42 height 10
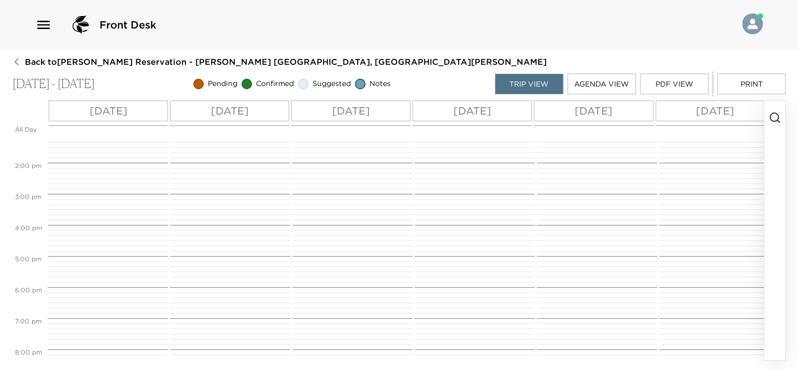
scroll to position [487, 0]
click at [776, 117] on icon "button" at bounding box center [774, 117] width 12 height 12
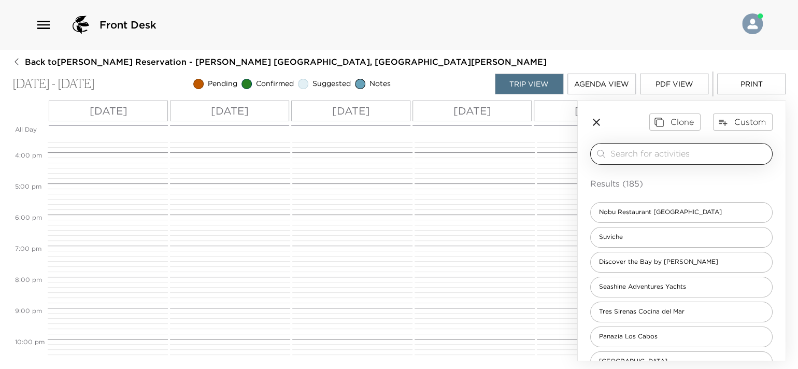
click at [642, 155] on input "search" at bounding box center [688, 154] width 157 height 12
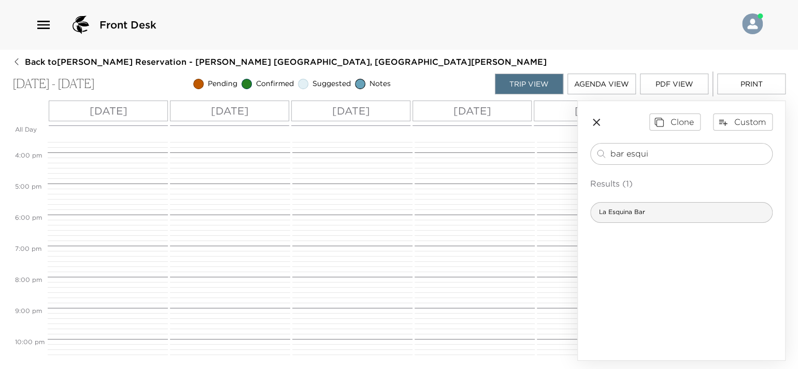
type input "bar esqui"
click at [680, 215] on div "La Esquina Bar" at bounding box center [681, 212] width 182 height 21
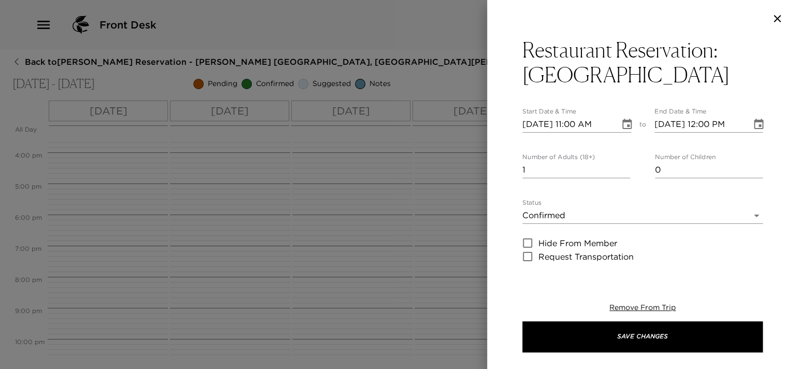
click at [573, 118] on input "10/13/2025 11:00 AM" at bounding box center [567, 124] width 90 height 17
type input "10/13/2025 07:30 PM"
type input "10/13/2025 08:30 PM"
type input "10/13/2025 07:30 PM"
click at [623, 165] on input "2" at bounding box center [576, 170] width 108 height 17
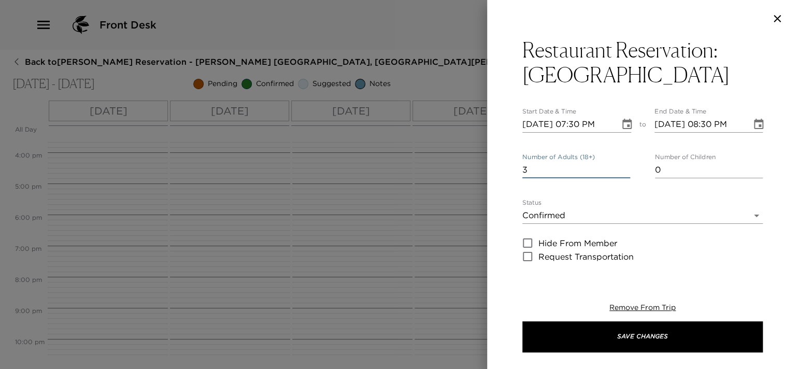
click at [623, 165] on input "3" at bounding box center [576, 170] width 108 height 17
click at [623, 165] on input "4" at bounding box center [576, 170] width 108 height 17
click at [623, 165] on input "5" at bounding box center [576, 170] width 108 height 17
click at [623, 174] on input "4" at bounding box center [576, 170] width 108 height 17
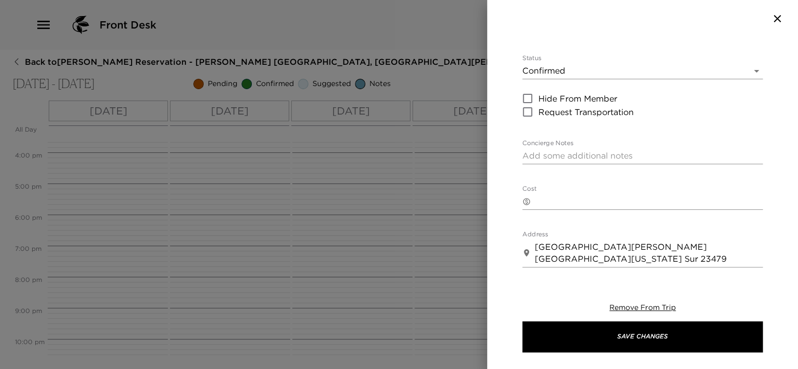
scroll to position [155, 0]
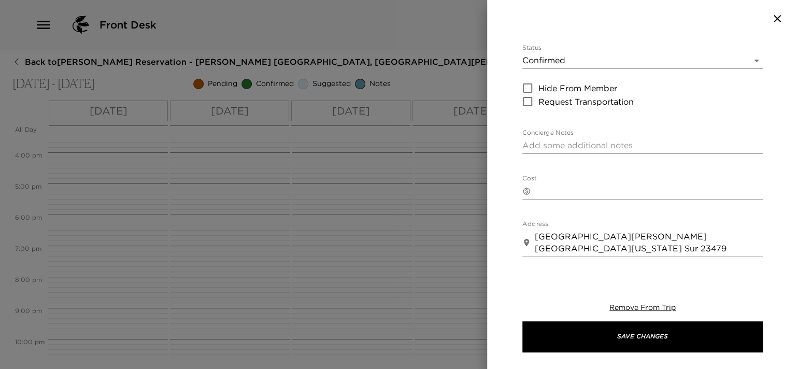
type input "3"
click at [606, 151] on div "x" at bounding box center [642, 145] width 240 height 17
paste textarea "Y"
click at [570, 147] on textarea "Concierge Notes" at bounding box center [642, 145] width 240 height 12
drag, startPoint x: 617, startPoint y: 141, endPoint x: 522, endPoint y: 140, distance: 94.8
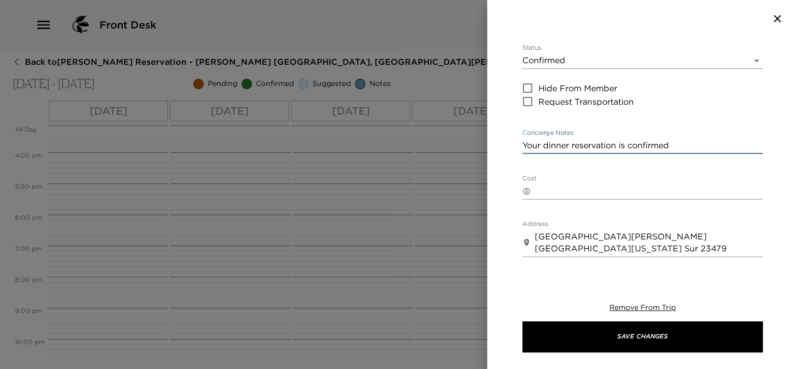
click at [522, 140] on textarea "Your dinner reservation is confirmed" at bounding box center [642, 145] width 240 height 12
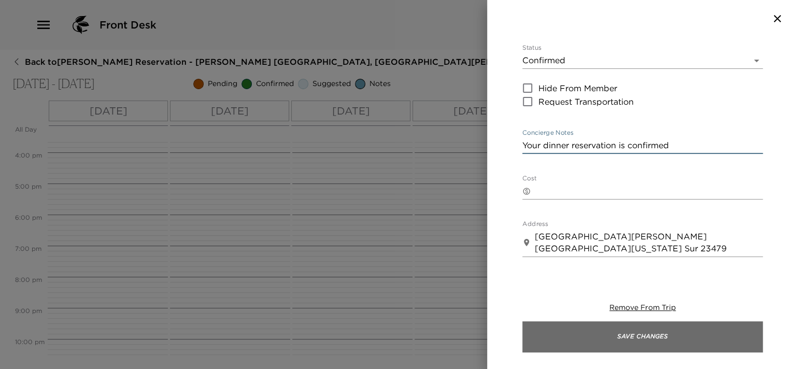
type textarea "Your dinner reservation is confirmed"
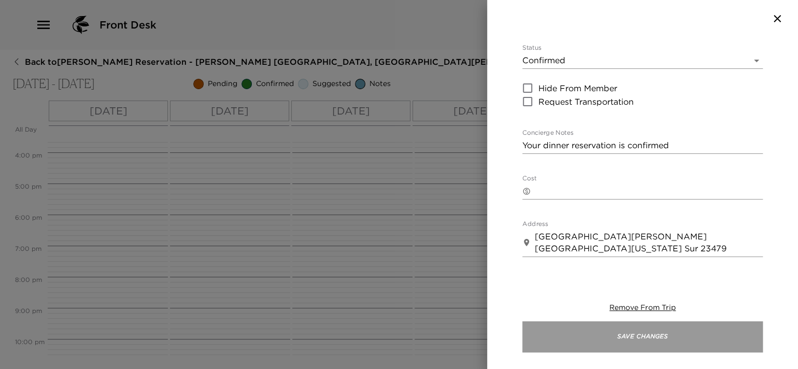
click at [637, 324] on button "Save Changes" at bounding box center [642, 336] width 240 height 31
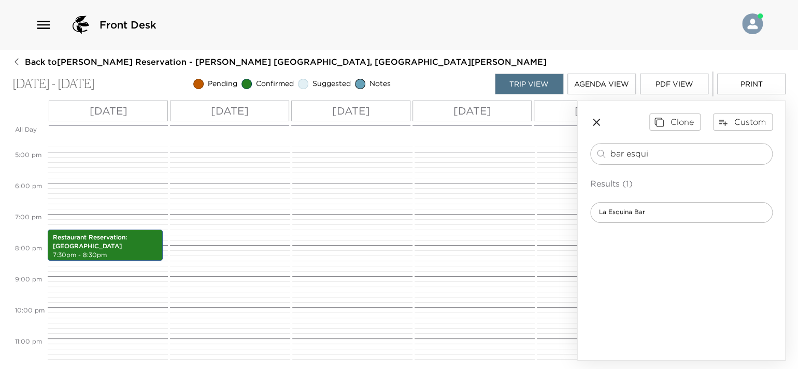
scroll to position [536, 0]
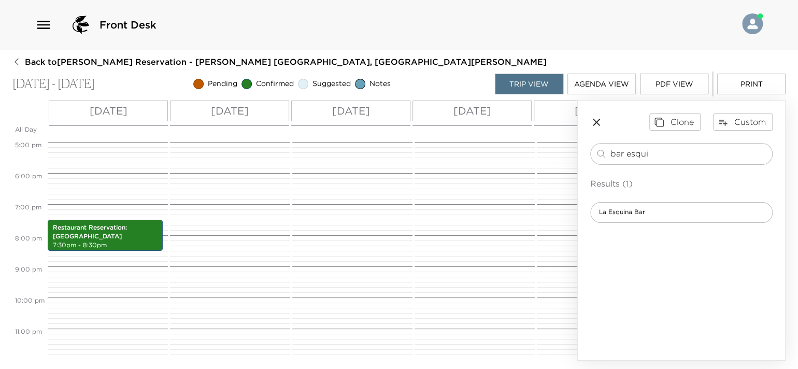
drag, startPoint x: 659, startPoint y: 152, endPoint x: 588, endPoint y: 152, distance: 71.5
click at [588, 152] on div "Clone Custom bar esqui ​ Results (1) La Esquina Bar" at bounding box center [681, 168] width 207 height 134
type input "sora"
click at [746, 117] on button "Custom" at bounding box center [743, 121] width 60 height 17
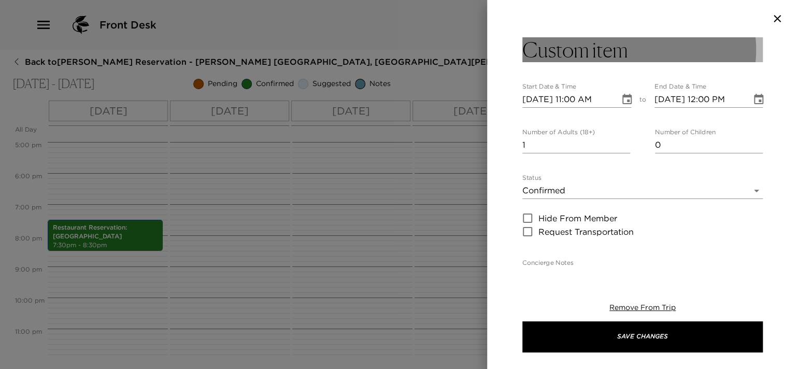
click at [647, 58] on button "Custom item" at bounding box center [642, 49] width 240 height 25
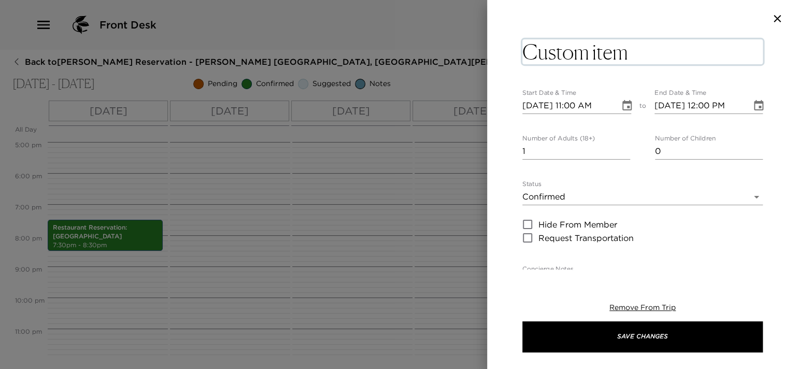
drag, startPoint x: 647, startPoint y: 58, endPoint x: 540, endPoint y: 54, distance: 107.3
click at [540, 54] on textarea "Custom item" at bounding box center [642, 51] width 240 height 25
type textarea "Sora at Four Seasons"
click at [540, 107] on input "10/13/2025 11:00 AM" at bounding box center [567, 105] width 90 height 17
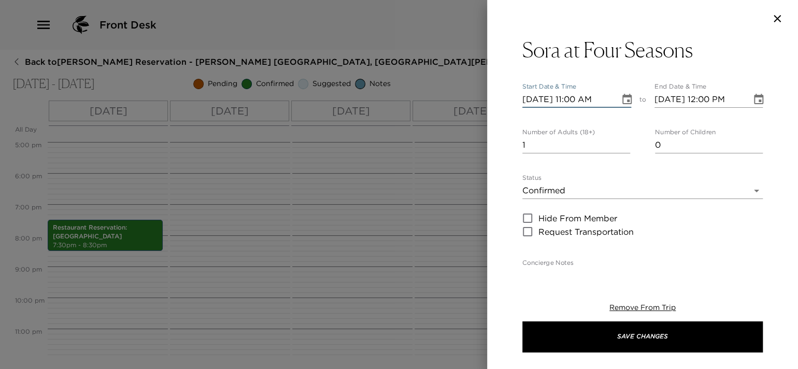
type input "[DATE] 11:00 AM"
type input "[DATE] 12:00 PM"
type input "[DATE] 11:00 AM"
type input "[DATE] 12:00 PM"
click at [572, 98] on input "[DATE] 11:00 AM" at bounding box center [567, 99] width 90 height 17
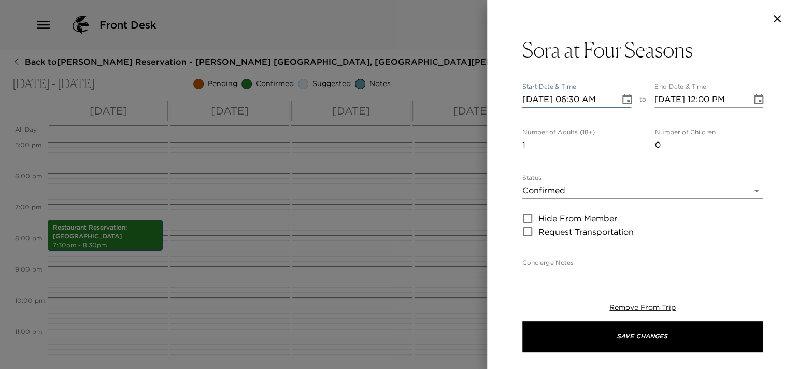
type input "[DATE] 06:30 PM"
type input "[DATE] 07:30 PM"
type input "[DATE] 06:30 PM"
click at [567, 145] on input "1" at bounding box center [576, 145] width 108 height 17
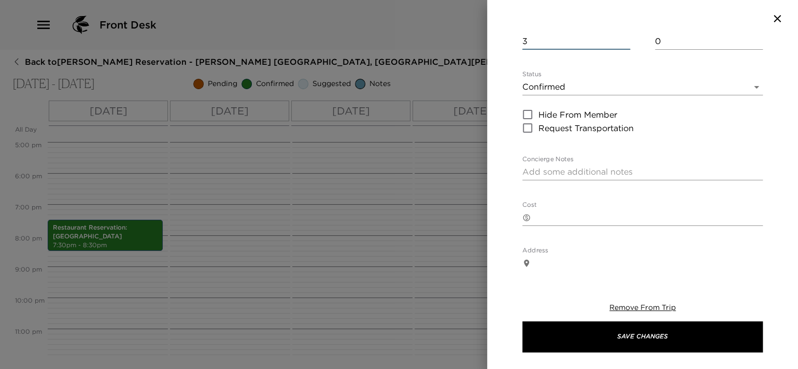
scroll to position [259, 0]
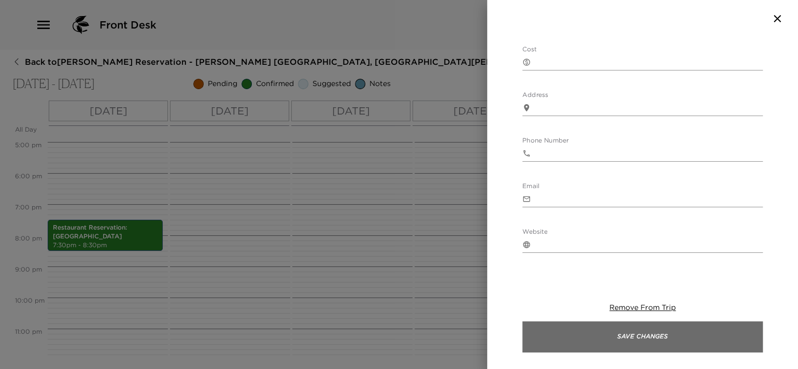
type input "3"
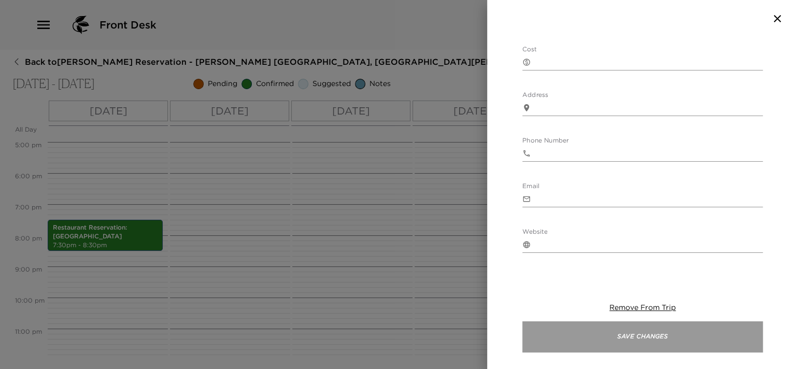
click at [650, 330] on button "Save Changes" at bounding box center [642, 336] width 240 height 31
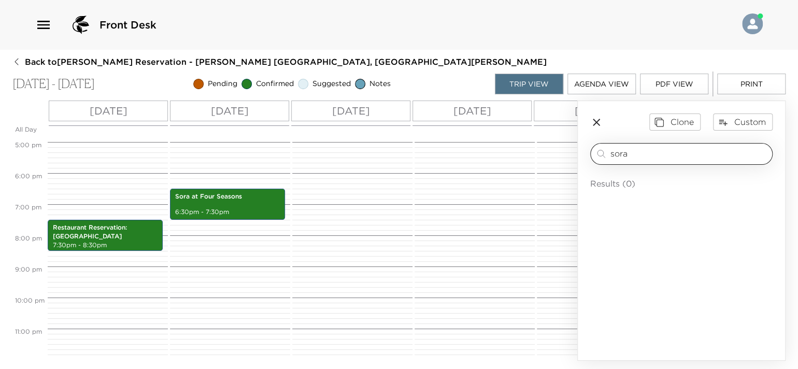
drag, startPoint x: 638, startPoint y: 152, endPoint x: 593, endPoint y: 157, distance: 44.8
click at [593, 157] on div "sora ​" at bounding box center [681, 154] width 182 height 22
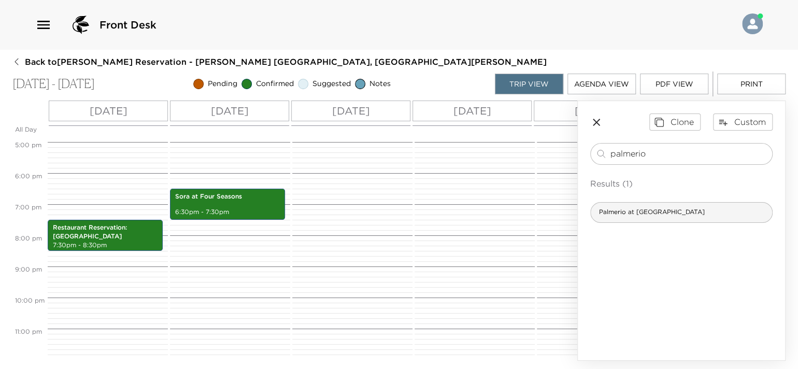
type input "palmerio"
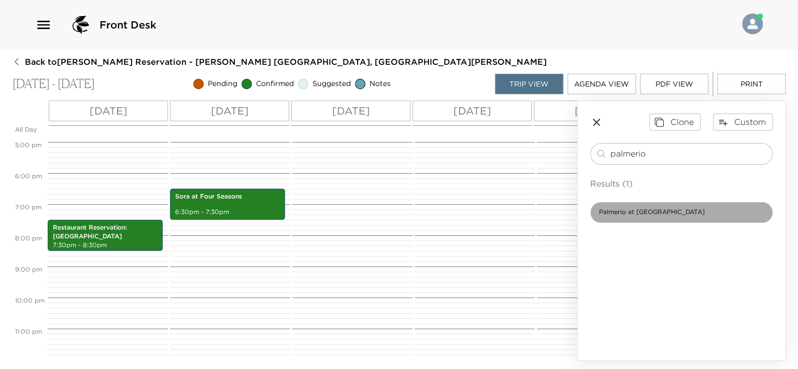
click at [661, 208] on span "Palmerio at Four Seasons Cabo Del Sol" at bounding box center [652, 212] width 122 height 9
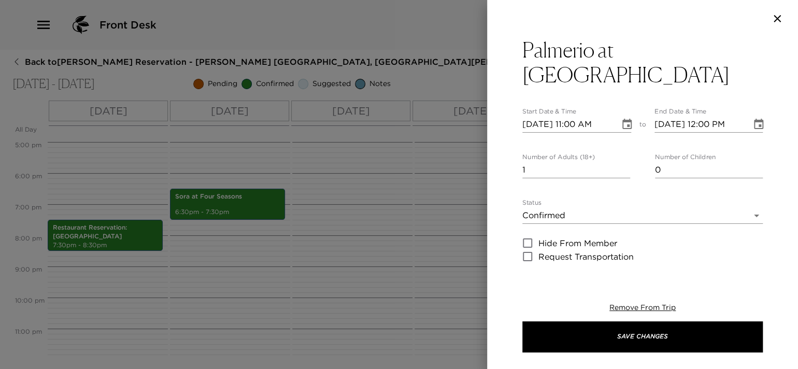
type textarea "Reservation at Palmerio confirmed at:"
click at [572, 125] on input "10/13/2025 11:00 AM" at bounding box center [567, 124] width 90 height 17
type input "10/13/2025 08:00 PM"
type input "10/13/2025 09:00 PM"
type input "10/13/2025 08:00 PM"
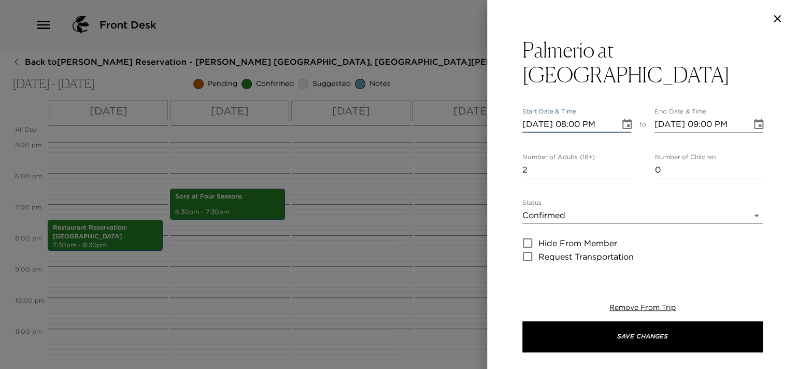
click at [621, 168] on input "2" at bounding box center [576, 170] width 108 height 17
click at [621, 168] on input "3" at bounding box center [576, 170] width 108 height 17
click at [621, 168] on input "4" at bounding box center [576, 170] width 108 height 17
click at [621, 168] on input "5" at bounding box center [576, 170] width 108 height 17
click at [622, 171] on input "4" at bounding box center [576, 170] width 108 height 17
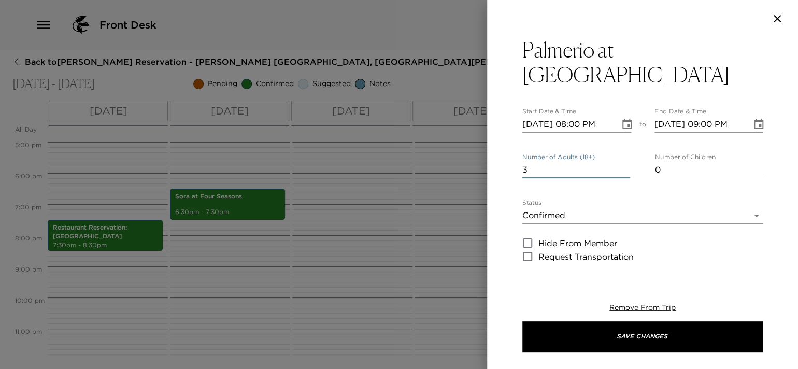
scroll to position [207, 0]
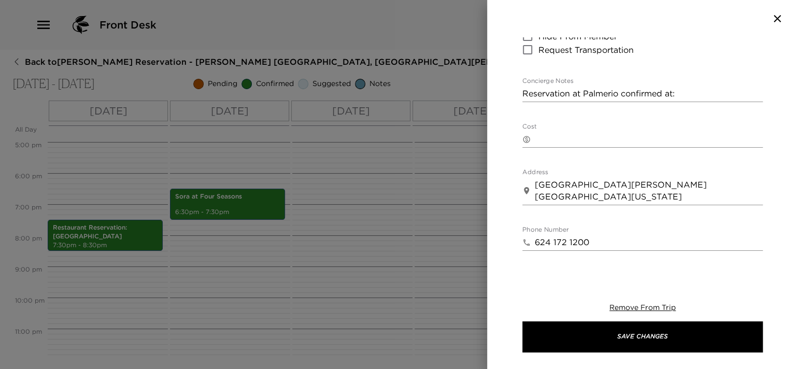
type input "3"
drag, startPoint x: 665, startPoint y: 90, endPoint x: 499, endPoint y: 95, distance: 166.4
click at [499, 95] on div "Palmerio at Four Seasons Cabo Del Sol Start Date & Time 10/13/2025 08:00 PM to …" at bounding box center [642, 153] width 311 height 232
paste textarea "Your dinner reservation is confirmed"
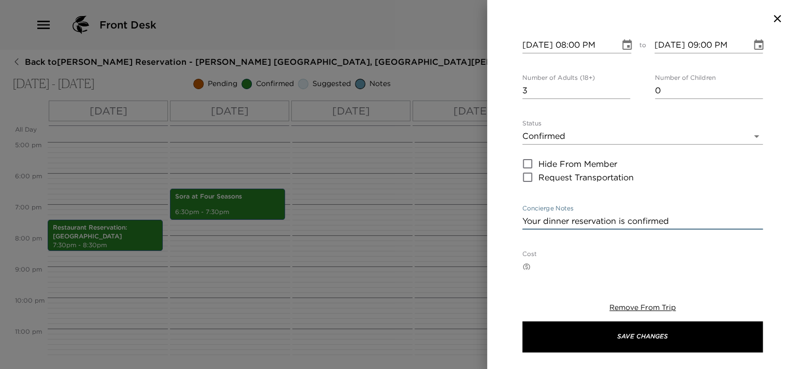
scroll to position [0, 0]
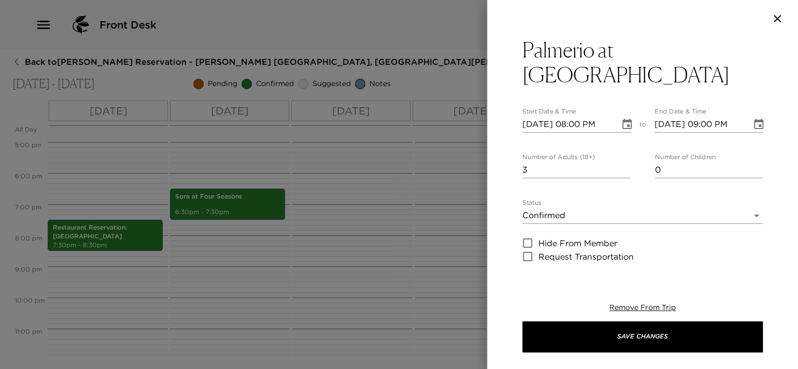
type textarea "Your dinner reservation is confirmed"
click at [537, 123] on input "10/13/2025 08:00 PM" at bounding box center [567, 124] width 90 height 17
type input "10/01/2025 08:00 PM"
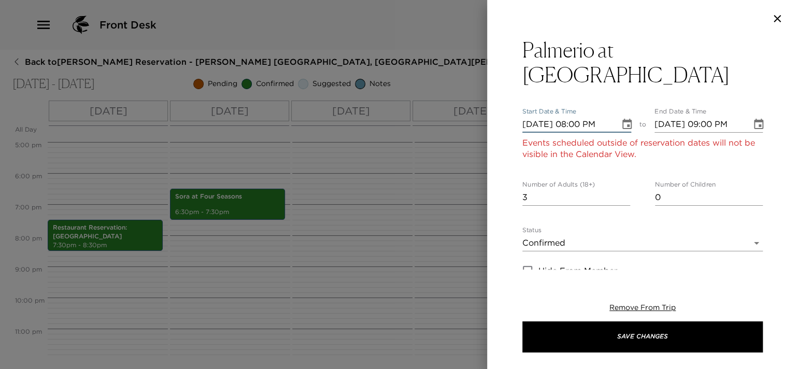
type input "10/01/2025 09:00 PM"
type input "10/14/2025 08:00 PM"
type input "10/14/2025 09:00 PM"
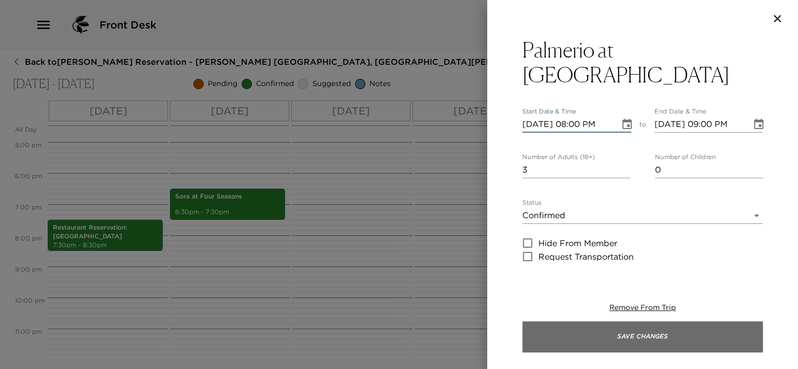
type input "10/14/2025 08:00 PM"
click at [662, 348] on button "Save Changes" at bounding box center [642, 336] width 240 height 31
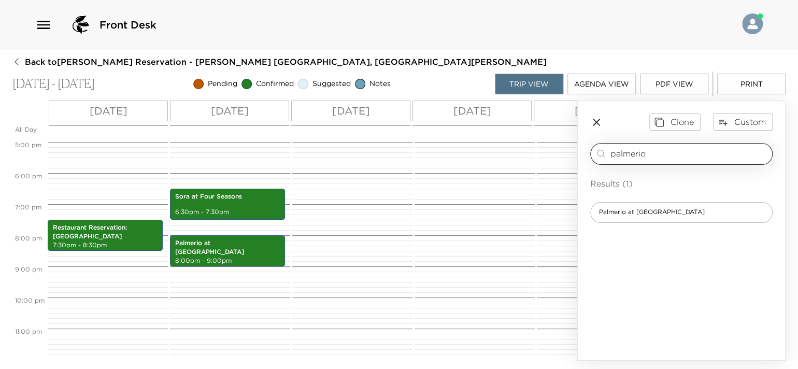
drag, startPoint x: 661, startPoint y: 154, endPoint x: 595, endPoint y: 154, distance: 65.8
click at [595, 154] on div "palmerio ​" at bounding box center [681, 154] width 173 height 12
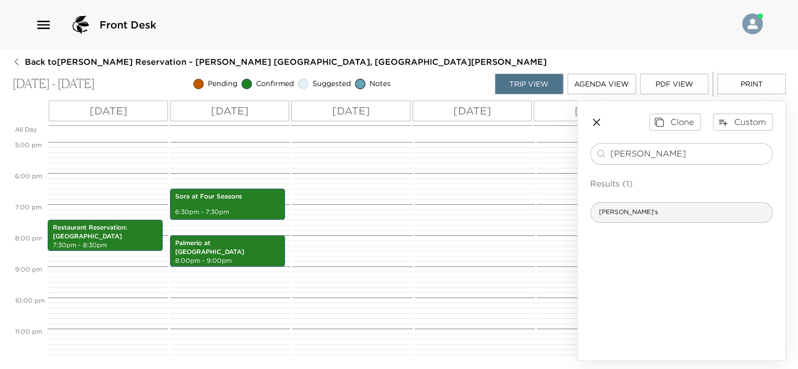
type input "edith"
click at [632, 214] on div "[PERSON_NAME]'s" at bounding box center [681, 212] width 182 height 21
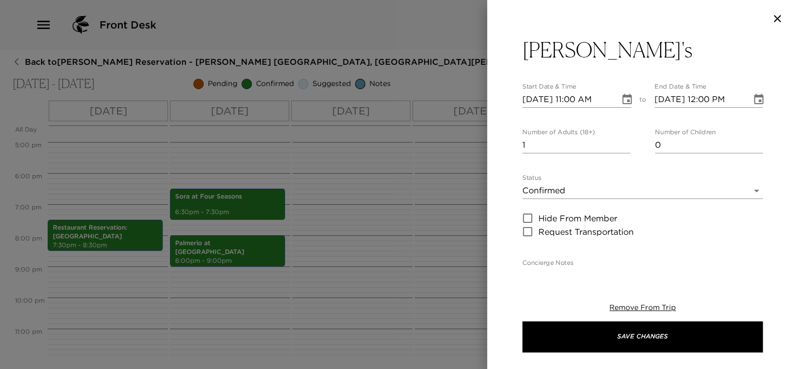
type textarea "Your dinner reservation for ____ people is confirmed."
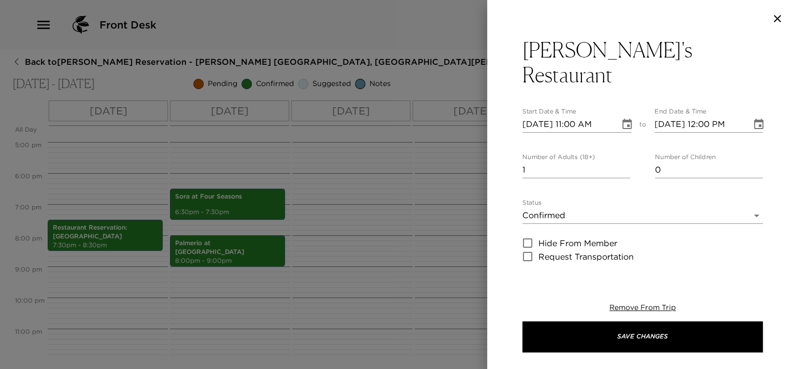
click at [542, 116] on input "10/13/2025 11:00 AM" at bounding box center [567, 124] width 90 height 17
type input "[DATE] 11:00 AM"
type input "[DATE] 12:00 PM"
type input "[DATE] 11:00 AM"
type input "[DATE] 12:00 PM"
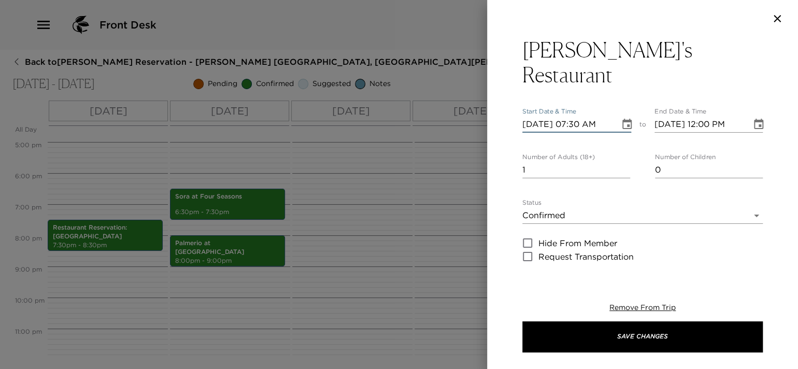
type input "[DATE] 07:30 PM"
type input "10/15/2025 08:30 PM"
type input "[DATE] 07:30 PM"
click at [539, 162] on input "1" at bounding box center [576, 170] width 108 height 17
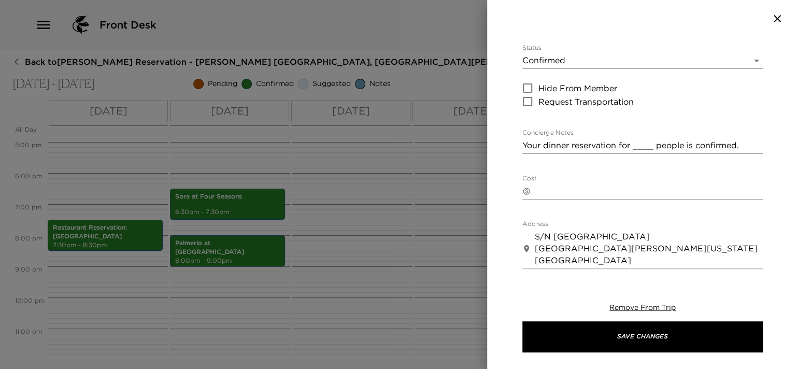
type input "3"
drag, startPoint x: 753, startPoint y: 118, endPoint x: 481, endPoint y: 118, distance: 271.5
click at [481, 118] on div "Edith's Restaurant Start Date & Time 10/15/2025 07:30 PM to End Date & Time 10/…" at bounding box center [399, 184] width 798 height 369
paste textarea "is confirmed"
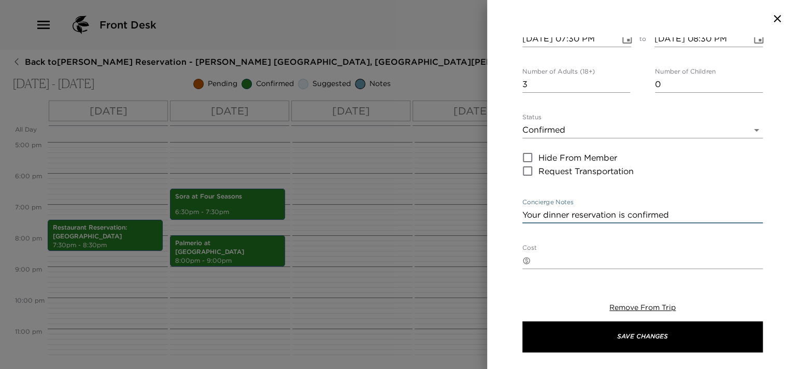
scroll to position [0, 0]
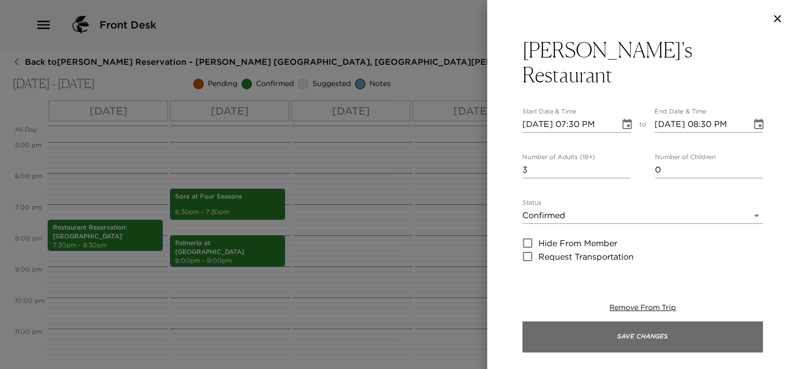
type textarea "Your dinner reservation is confirmed"
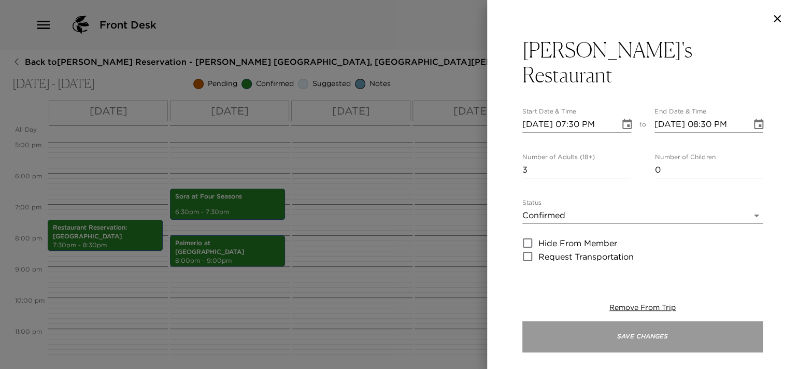
click at [588, 341] on button "Save Changes" at bounding box center [642, 336] width 240 height 31
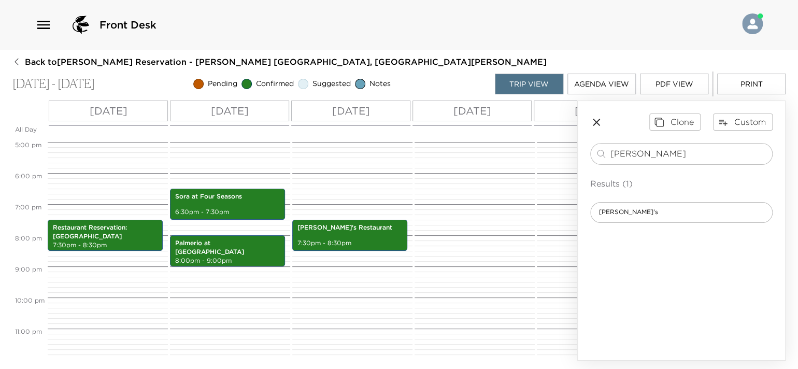
drag, startPoint x: 660, startPoint y: 151, endPoint x: 590, endPoint y: 148, distance: 70.0
click at [590, 148] on div "edith ​ Results (1) Edith's" at bounding box center [681, 183] width 182 height 80
type input "torote"
click at [651, 201] on div "Results (1) Torote Restaurant at Valle del Sol" at bounding box center [681, 200] width 182 height 46
click at [653, 210] on span "Torote Restaurant at [PERSON_NAME][GEOGRAPHIC_DATA]" at bounding box center [681, 212] width 181 height 9
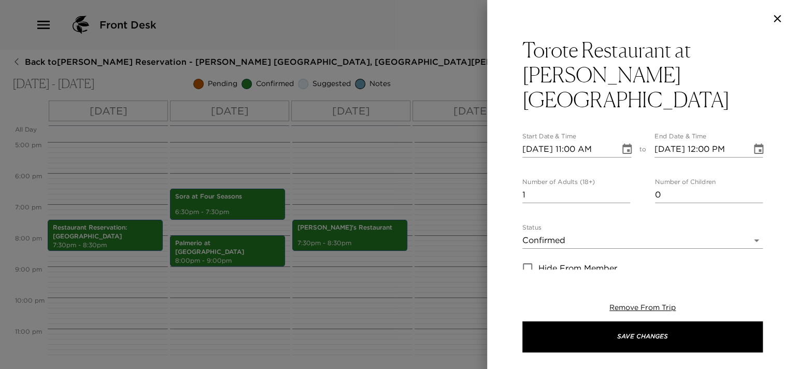
type textarea "Reservation confirmed at Torote"
click at [538, 141] on input "10/13/2025 11:00 AM" at bounding box center [567, 149] width 90 height 17
type input "[DATE] 11:00 AM"
type input "[DATE] 12:00 PM"
type input "[DATE] 11:00 AM"
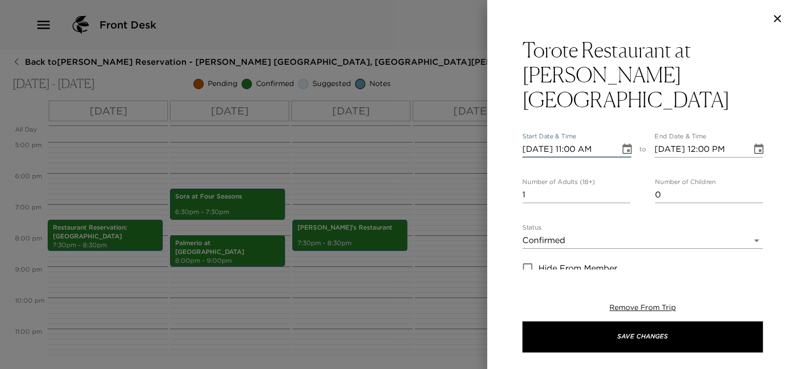
type input "[DATE] 12:00 PM"
click at [575, 141] on input "[DATE] 11:00 AM" at bounding box center [567, 149] width 90 height 17
type input "[DATE] 06:30 PM"
type input "[DATE] 07:30 PM"
type input "[DATE] 06:30 PM"
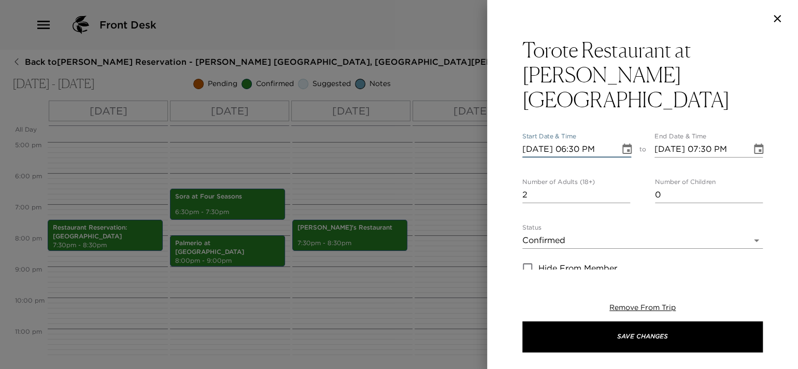
click at [622, 187] on input "2" at bounding box center [576, 195] width 108 height 17
click at [622, 187] on input "3" at bounding box center [576, 195] width 108 height 17
click at [622, 187] on input "4" at bounding box center [576, 195] width 108 height 17
click at [622, 187] on input "5" at bounding box center [576, 195] width 108 height 17
click at [622, 187] on input "6" at bounding box center [576, 195] width 108 height 17
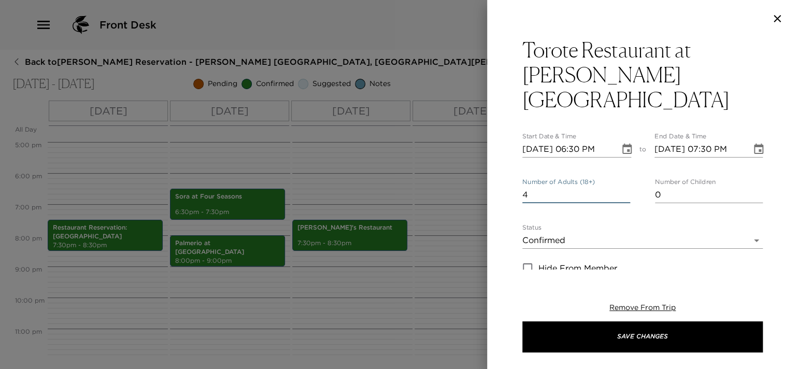
scroll to position [155, 0]
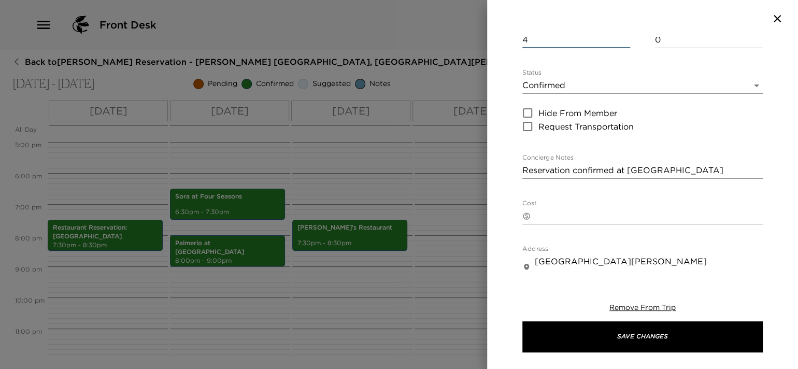
type input "4"
drag, startPoint x: 655, startPoint y: 146, endPoint x: 504, endPoint y: 148, distance: 151.8
click at [504, 148] on div "Torote Restaurant at Valle del Sol Start Date & Time 10/16/2025 06:30 PM to End…" at bounding box center [642, 153] width 311 height 232
paste textarea "Your dinner reservation is confirmed"
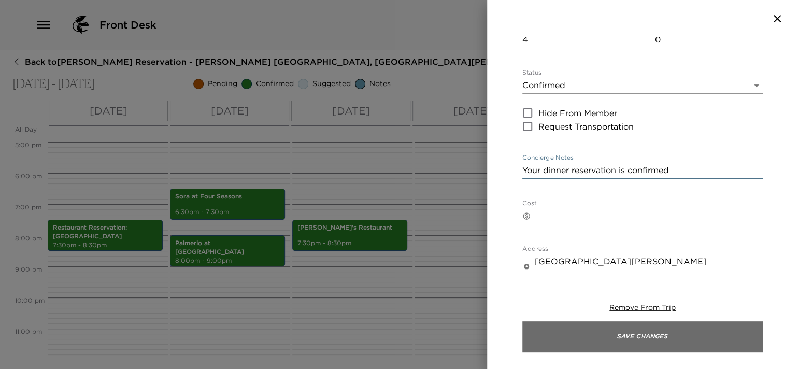
type textarea "Your dinner reservation is confirmed"
click at [569, 328] on button "Save Changes" at bounding box center [642, 336] width 240 height 31
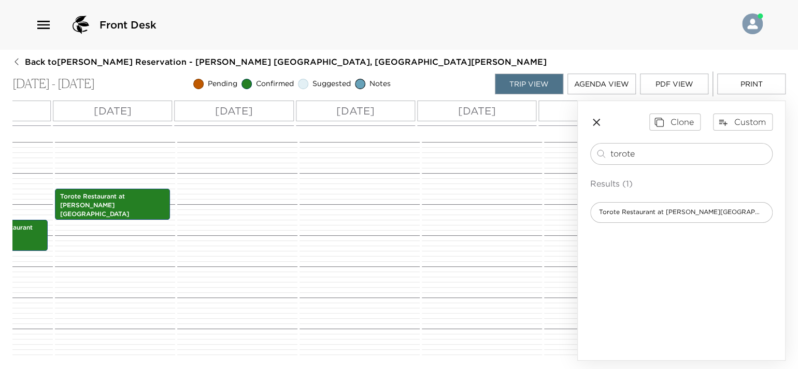
scroll to position [0, 442]
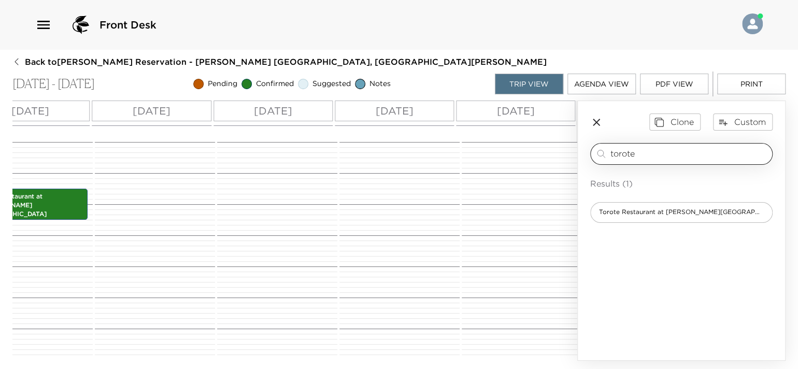
drag, startPoint x: 665, startPoint y: 159, endPoint x: 594, endPoint y: 153, distance: 71.2
click at [594, 153] on div "torote ​" at bounding box center [681, 154] width 182 height 22
type input "the offi"
click at [657, 215] on span "The Office on the Beach" at bounding box center [637, 212] width 92 height 9
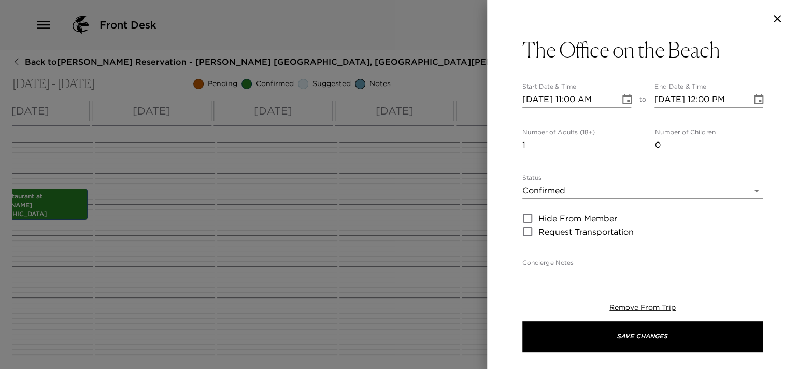
type textarea "Your (Lunch/Dinner) reservation is (Confirmed/Pending). For driving directions,…"
click at [539, 100] on input "10/13/2025 11:00 AM" at bounding box center [567, 99] width 90 height 17
type input "[DATE] 11:00 AM"
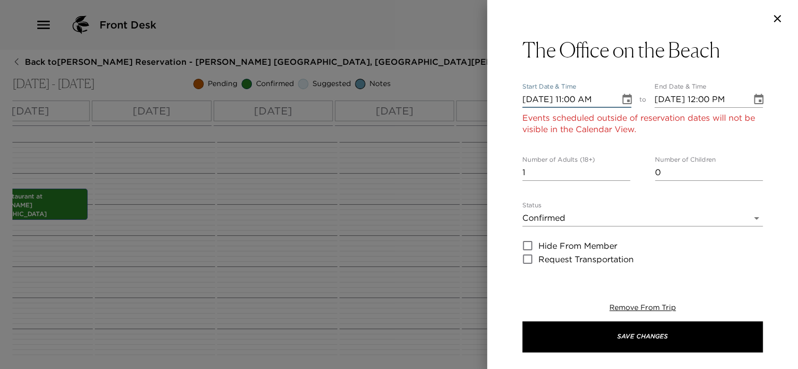
type input "[DATE] 12:00 PM"
type input "[DATE] 11:00 AM"
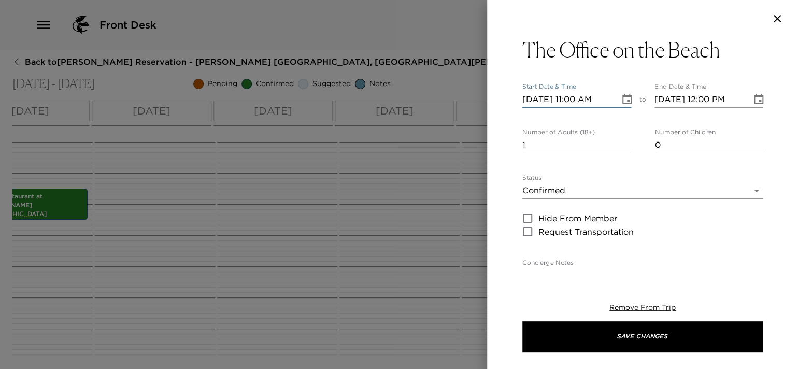
type input "[DATE] 12:00 PM"
type input "10/17/2025 02:30 PM"
type input "10/17/2025 03:30 PM"
type input "10/17/2025 02:30 PM"
click at [578, 142] on input "1" at bounding box center [576, 145] width 108 height 17
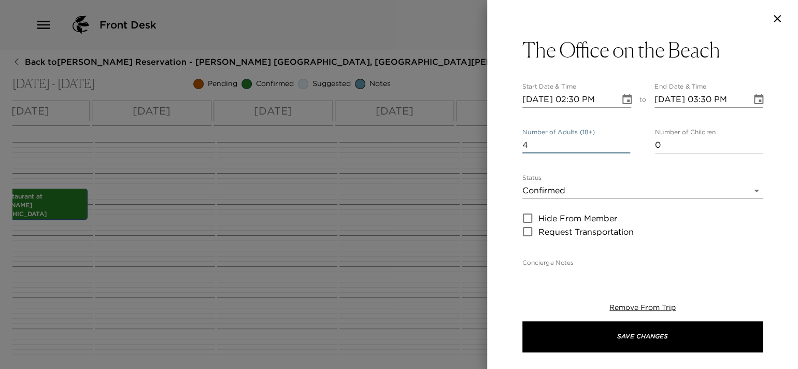
scroll to position [207, 0]
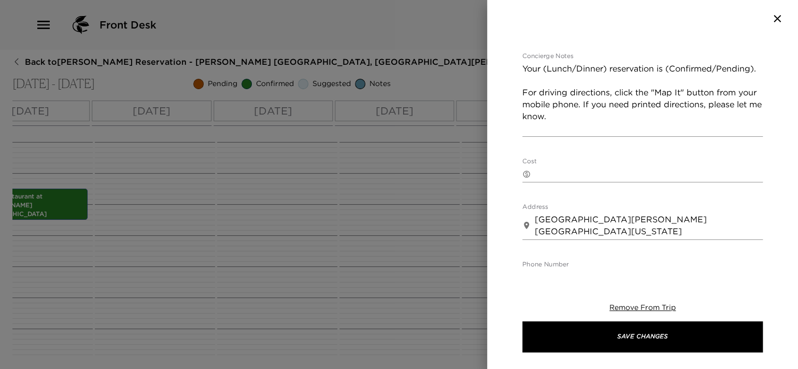
type input "4"
drag, startPoint x: 495, startPoint y: 116, endPoint x: 477, endPoint y: 65, distance: 54.1
click at [477, 65] on div "The Office on the Beach Start Date & Time 10/17/2025 02:30 PM to End Date & Tim…" at bounding box center [399, 184] width 798 height 369
paste textarea "dinner reservation is confirmed"
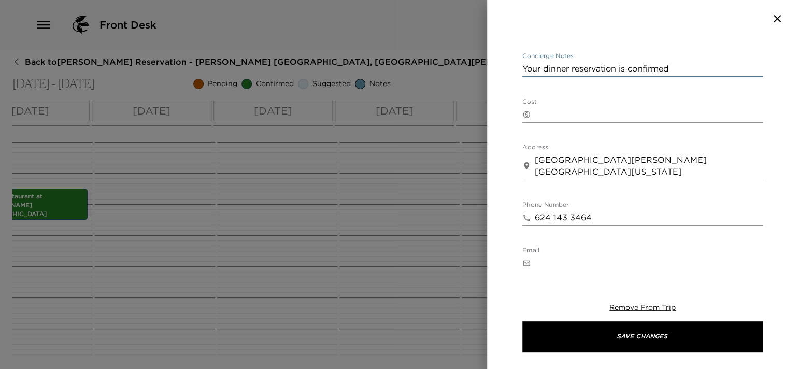
drag, startPoint x: 543, startPoint y: 65, endPoint x: 567, endPoint y: 65, distance: 23.8
click at [567, 65] on textarea "Your dinner reservation is confirmed" at bounding box center [642, 69] width 240 height 12
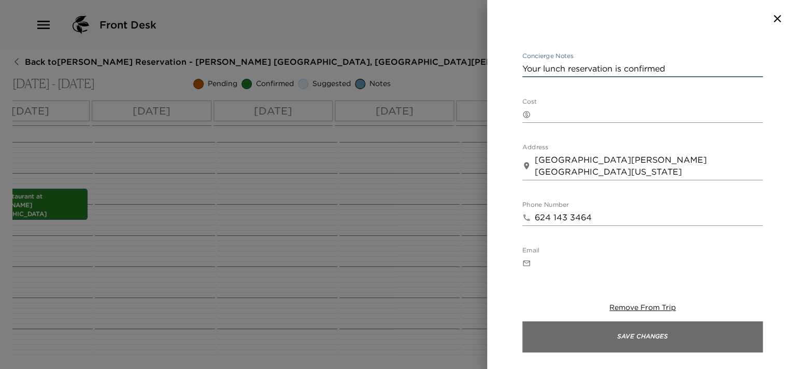
type textarea "Your lunch reservation is confirmed"
click at [620, 334] on button "Save Changes" at bounding box center [642, 336] width 240 height 31
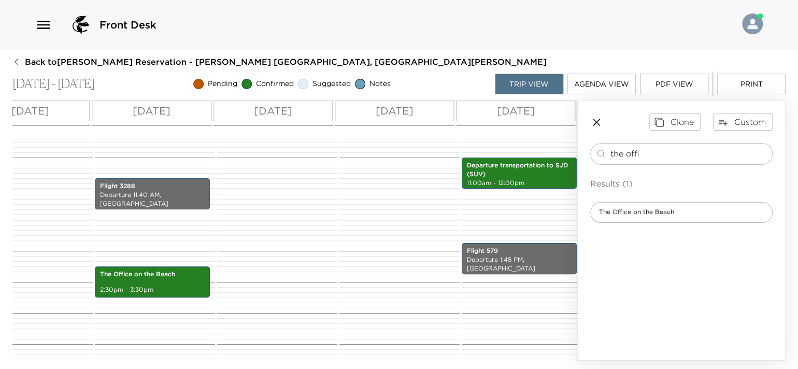
scroll to position [329, 0]
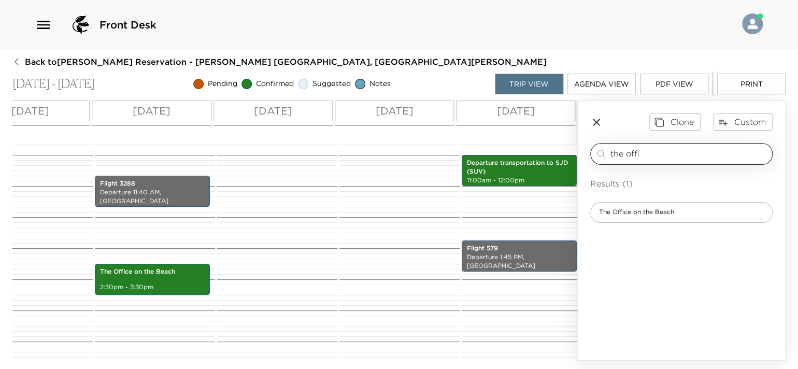
drag, startPoint x: 648, startPoint y: 151, endPoint x: 596, endPoint y: 147, distance: 52.0
click at [596, 148] on div "the offi ​" at bounding box center [681, 154] width 173 height 12
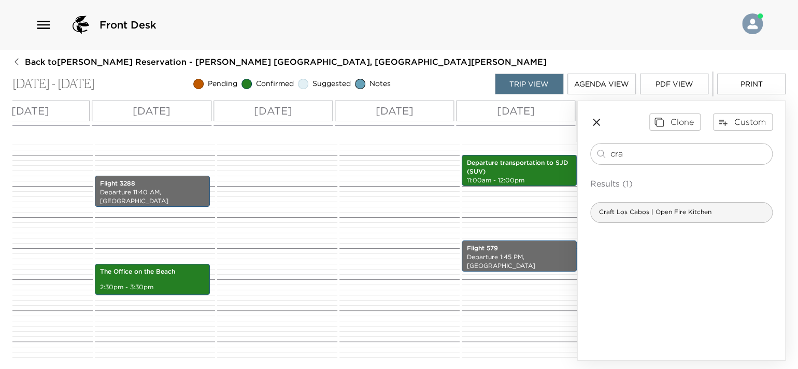
type input "cra"
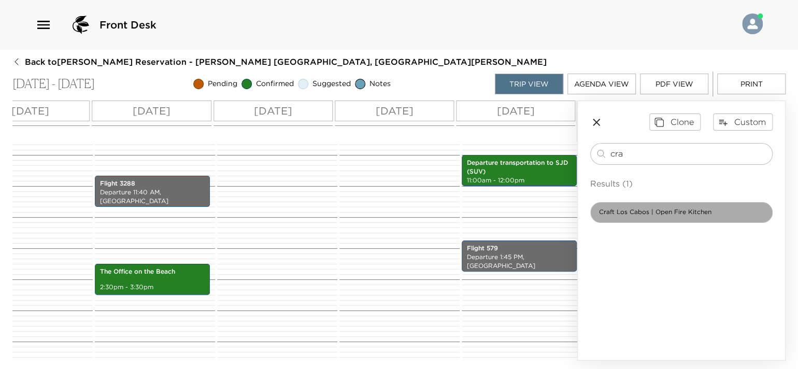
click at [653, 214] on span "Craft Los Cabos | Open Fire Kitchen" at bounding box center [655, 212] width 129 height 9
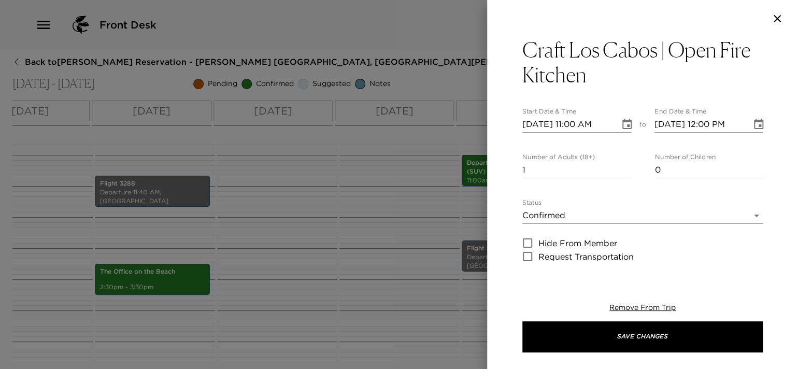
type textarea "Reservation at Craft is confirmed at: Inside ME Cabo Hotel at the Rooftop area."
click at [541, 123] on input "10/13/2025 11:00 AM" at bounding box center [567, 124] width 90 height 17
type input "[DATE] 11:00 AM"
type input "[DATE] 12:00 PM"
type input "[DATE] 11:00 AM"
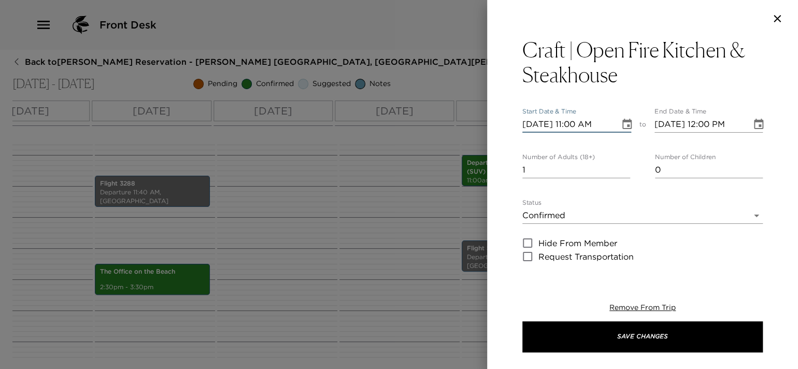
type input "[DATE] 12:00 PM"
click at [578, 127] on input "[DATE] 11:00 AM" at bounding box center [567, 124] width 90 height 17
type input "10/18/2025 07:00 PM"
type input "10/18/2025 08:00 PM"
type input "10/18/2025 07:00 PM"
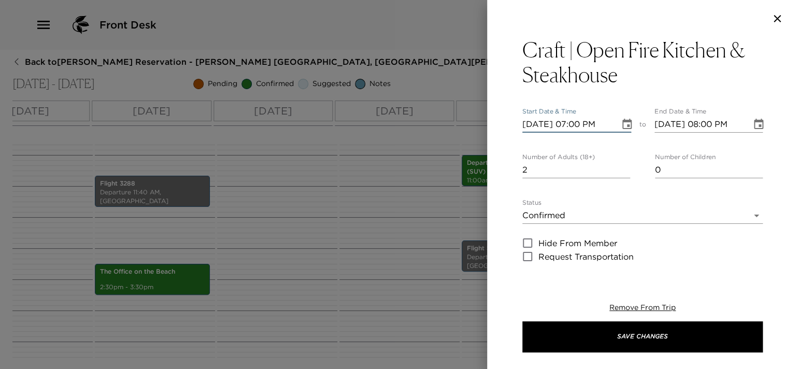
click at [622, 165] on input "2" at bounding box center [576, 170] width 108 height 17
click at [622, 165] on input "3" at bounding box center [576, 170] width 108 height 17
click at [622, 165] on input "4" at bounding box center [576, 170] width 108 height 17
click at [622, 165] on input "5" at bounding box center [576, 170] width 108 height 17
click at [621, 169] on input "6" at bounding box center [576, 170] width 108 height 17
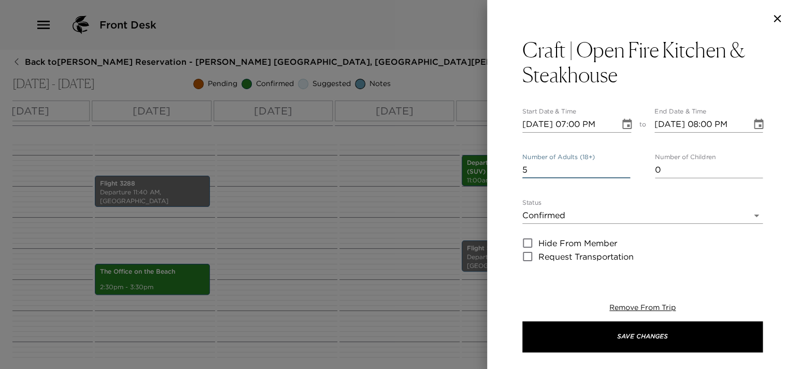
click at [621, 171] on input "5" at bounding box center [576, 170] width 108 height 17
click at [621, 171] on input "4" at bounding box center [576, 170] width 108 height 17
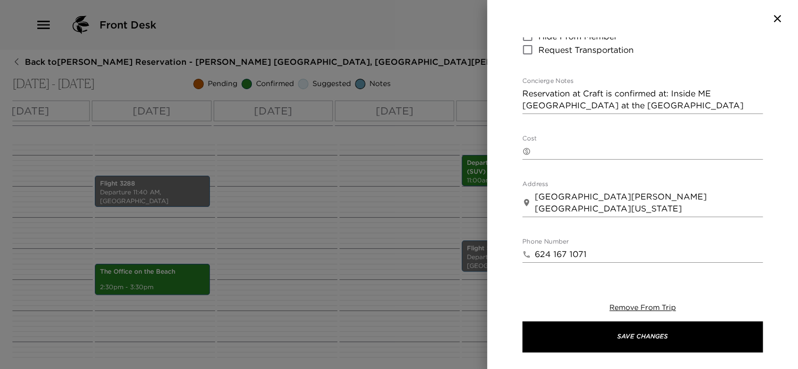
type input "3"
drag, startPoint x: 638, startPoint y: 108, endPoint x: 502, endPoint y: 88, distance: 137.2
click at [503, 83] on div "Craft | Open Fire Kitchen & Steakhouse Start Date & Time 10/18/2025 07:00 PM to…" at bounding box center [642, 153] width 311 height 232
paste textarea "Your dinner reservation is confirmed"
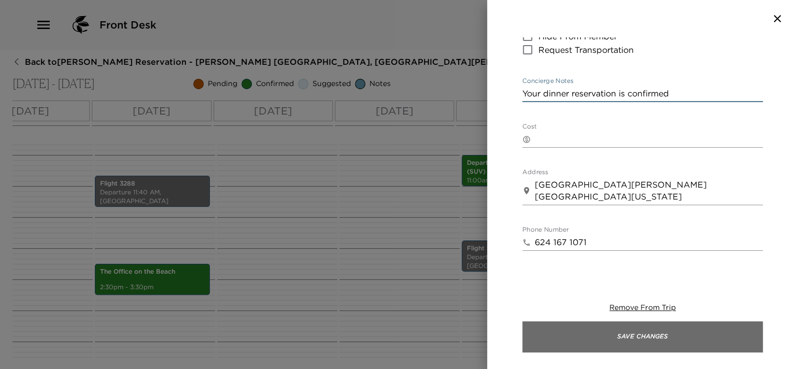
type textarea "Your dinner reservation is confirmed"
click at [585, 340] on button "Save Changes" at bounding box center [642, 336] width 240 height 31
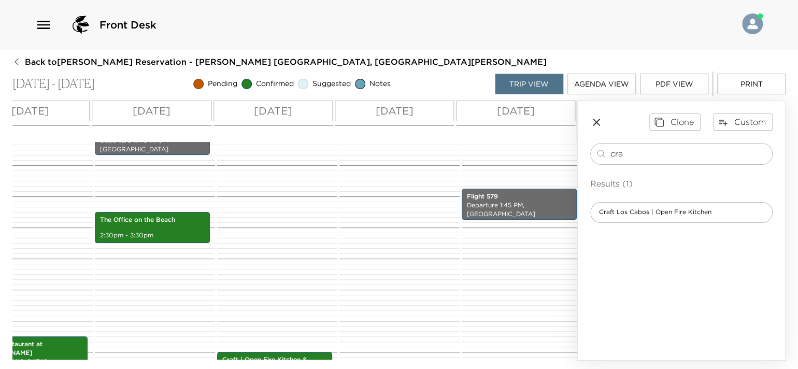
scroll to position [536, 0]
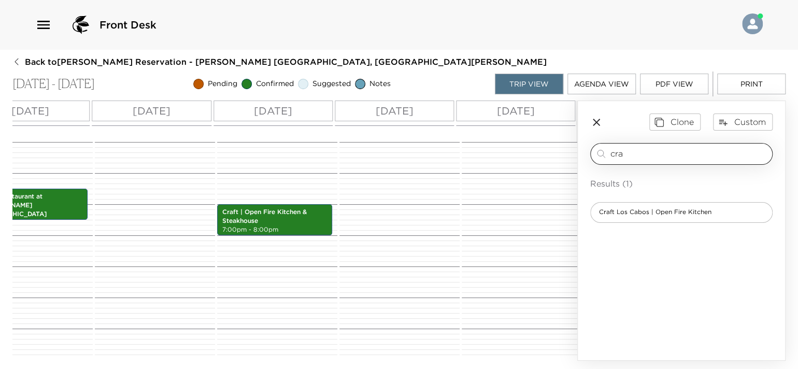
drag, startPoint x: 632, startPoint y: 152, endPoint x: 593, endPoint y: 152, distance: 38.9
click at [593, 152] on div "cra ​" at bounding box center [681, 154] width 182 height 22
click at [625, 152] on input "coicna" at bounding box center [688, 154] width 157 height 12
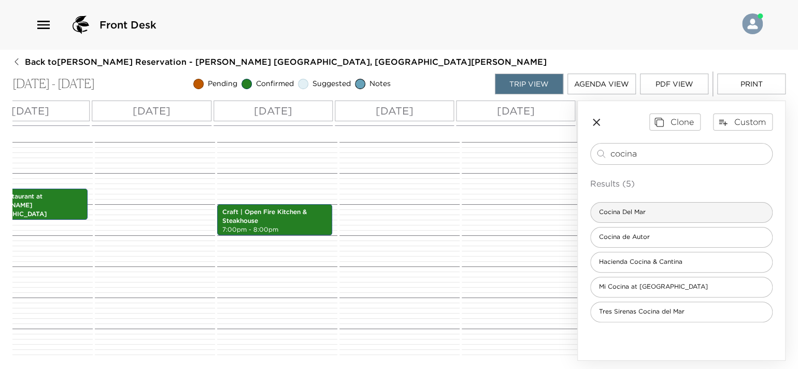
type input "cocina"
click at [629, 211] on span "Cocina Del Mar" at bounding box center [622, 212] width 63 height 9
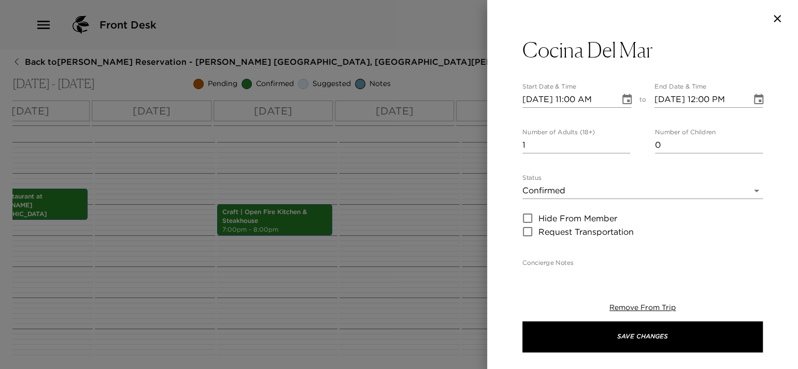
type textarea "Your dinner reservation has been confirmed."
click at [538, 98] on input "10/13/2025 11:00 AM" at bounding box center [567, 99] width 90 height 17
type input "[DATE] 11:00 AM"
type input "[DATE] 12:00 PM"
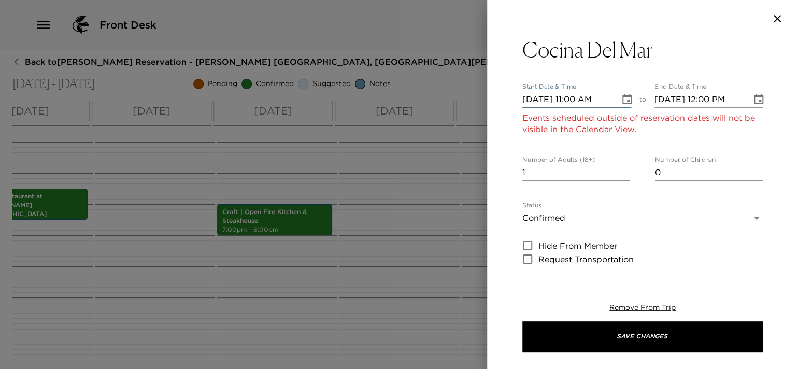
type input "[DATE] 11:00 AM"
type input "[DATE] 12:00 PM"
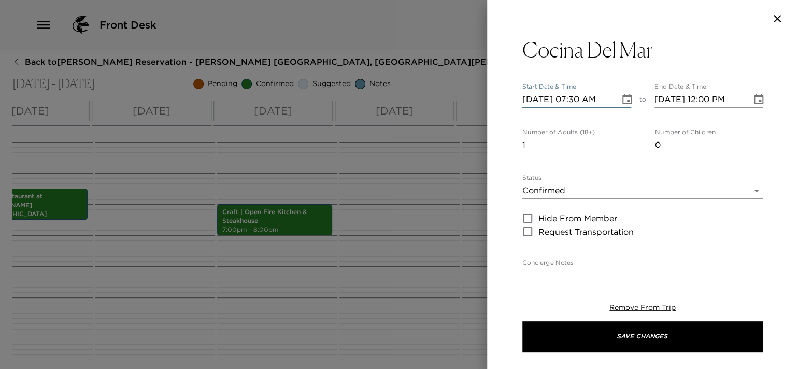
type input "10/19/2025 07:30 PM"
type input "10/19/2025 08:30 PM"
type input "10/19/2025 07:30 PM"
click at [621, 142] on input "2" at bounding box center [576, 145] width 108 height 17
click at [621, 142] on input "3" at bounding box center [576, 145] width 108 height 17
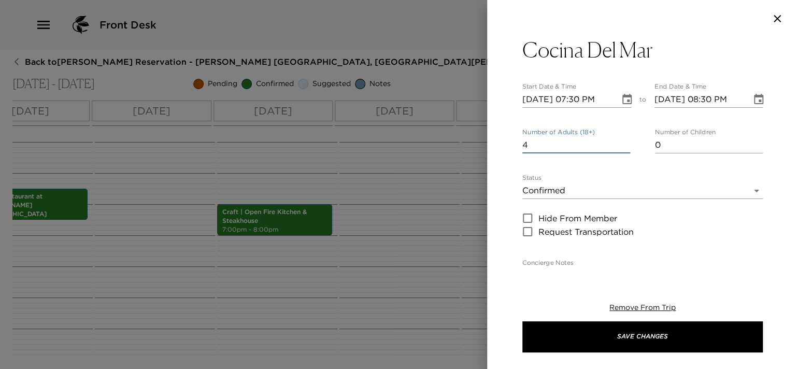
type input "4"
click at [621, 142] on input "4" at bounding box center [576, 145] width 108 height 17
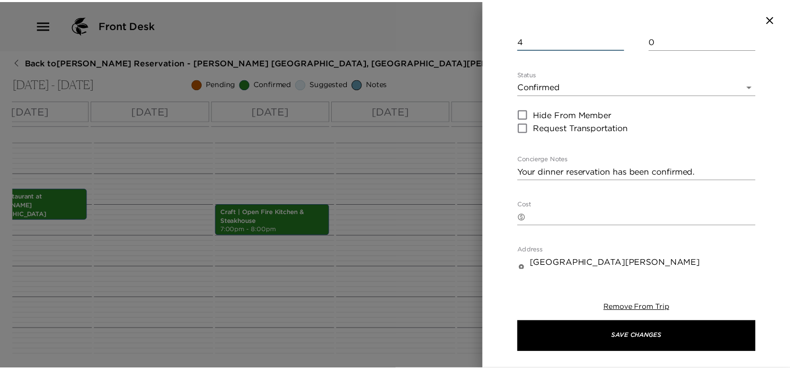
scroll to position [155, 0]
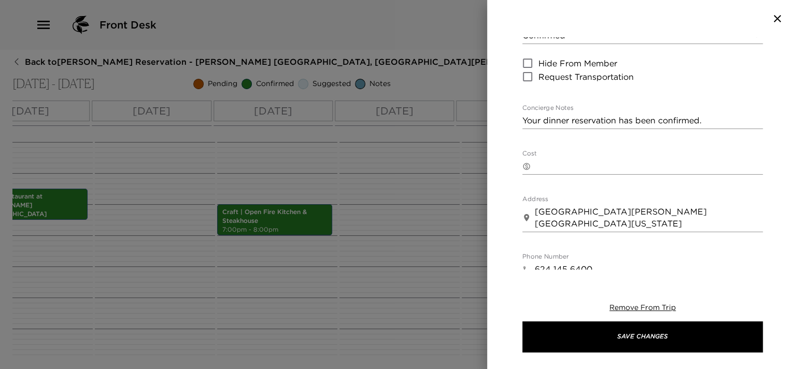
click at [729, 121] on textarea "Your dinner reservation has been confirmed." at bounding box center [642, 120] width 240 height 12
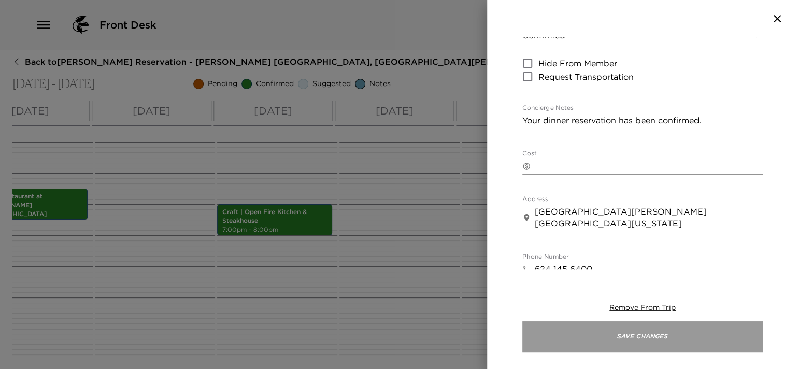
click at [614, 345] on button "Save Changes" at bounding box center [642, 336] width 240 height 31
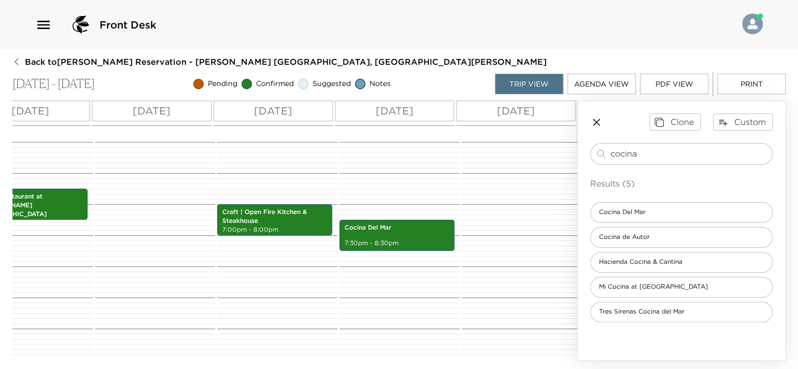
click at [456, 51] on div "Front Desk Back to Jim Wilson Reservation - Esperanza 904 Los Cabos, Mexico - E…" at bounding box center [399, 184] width 798 height 369
click at [78, 58] on span "Back to Jim Wilson Reservation - Esperanza 904 Los Cabos, Mexico - Esperanza" at bounding box center [286, 61] width 522 height 11
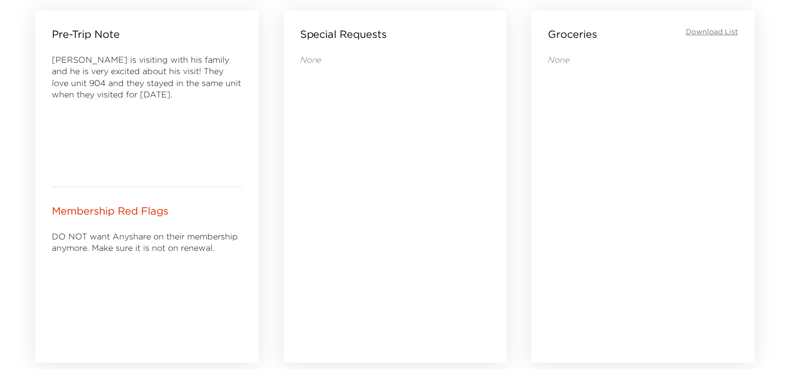
scroll to position [466, 0]
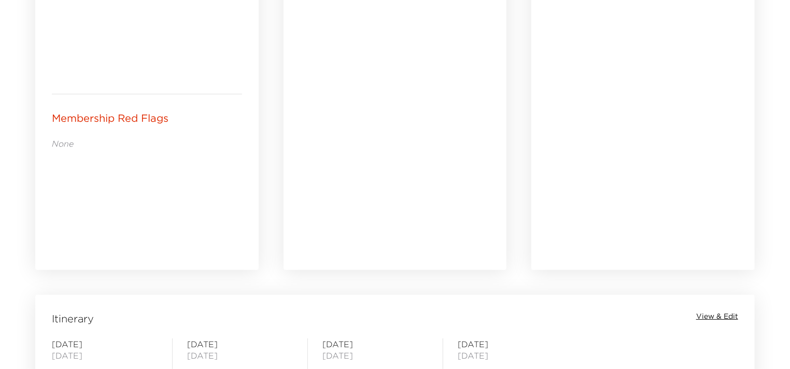
scroll to position [828, 0]
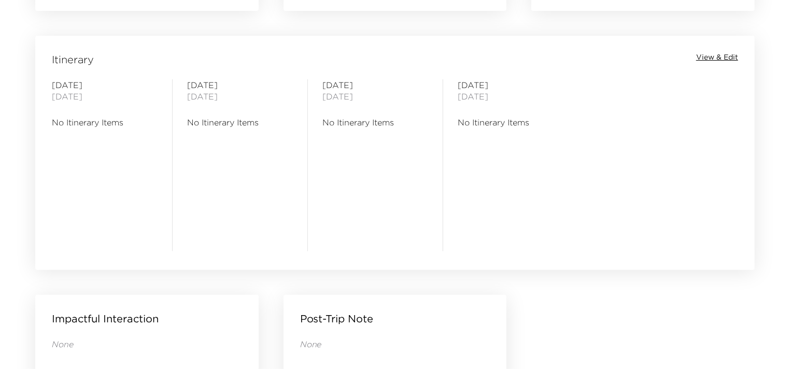
click at [707, 55] on span "View & Edit" at bounding box center [717, 57] width 42 height 10
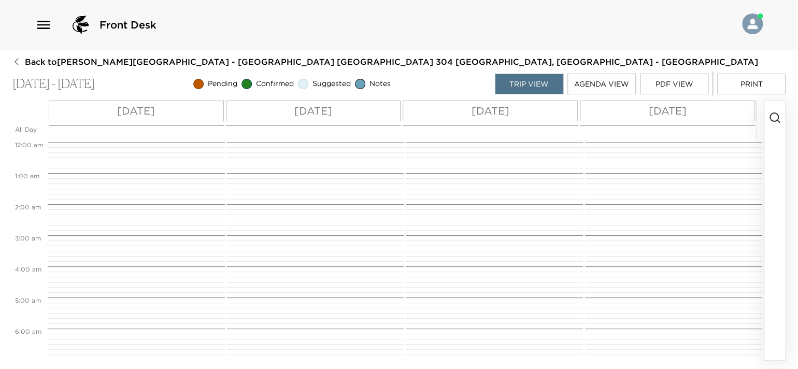
scroll to position [249, 0]
